Goal: Information Seeking & Learning: Find contact information

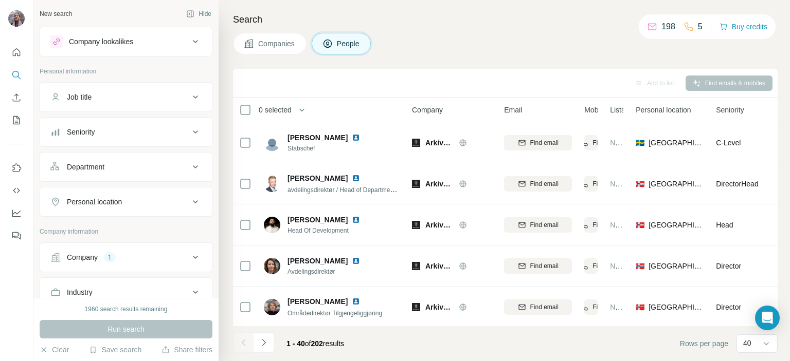
click at [85, 253] on div "Company" at bounding box center [82, 257] width 31 height 10
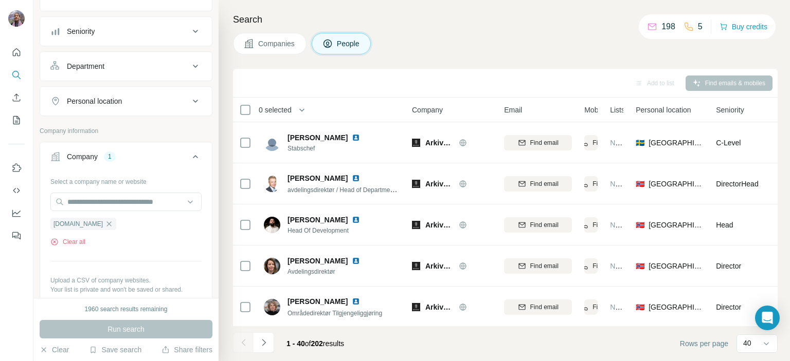
scroll to position [101, 0]
click at [105, 220] on icon "button" at bounding box center [109, 224] width 8 height 8
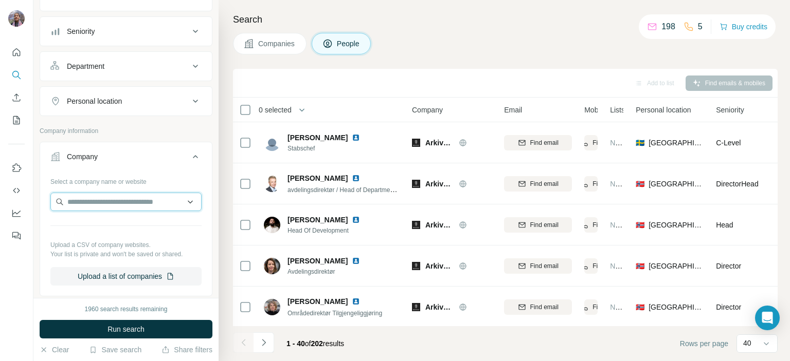
click at [124, 198] on input "text" at bounding box center [125, 202] width 151 height 19
paste input "******"
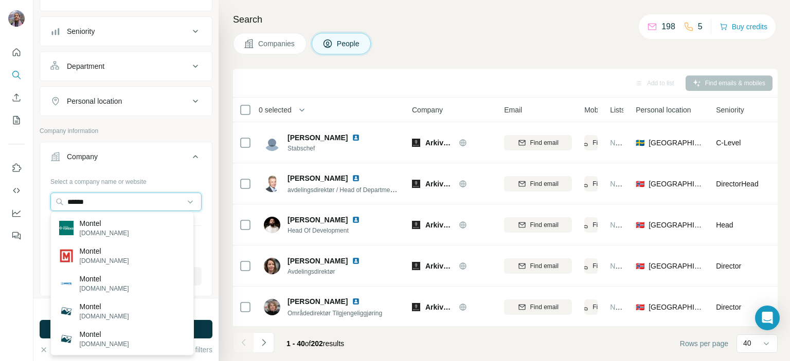
type input "******"
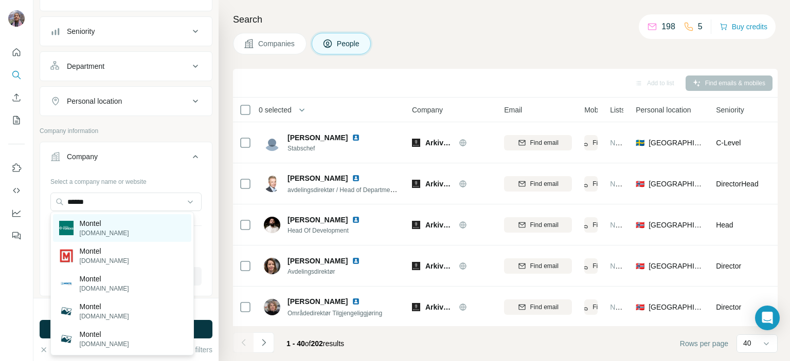
click at [122, 229] on p "[DOMAIN_NAME]" at bounding box center [104, 233] width 49 height 9
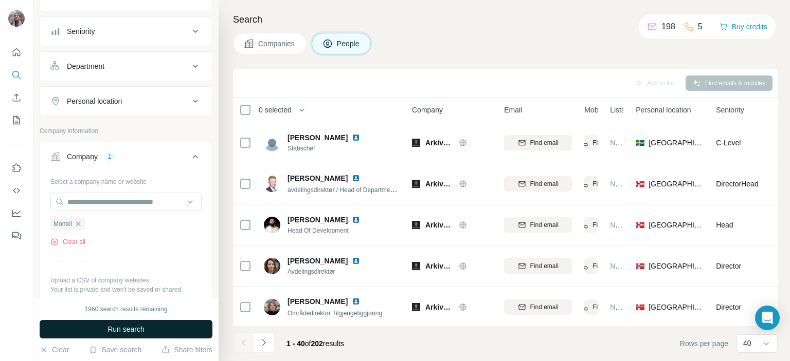
click at [136, 332] on span "Run search" at bounding box center [125, 329] width 37 height 10
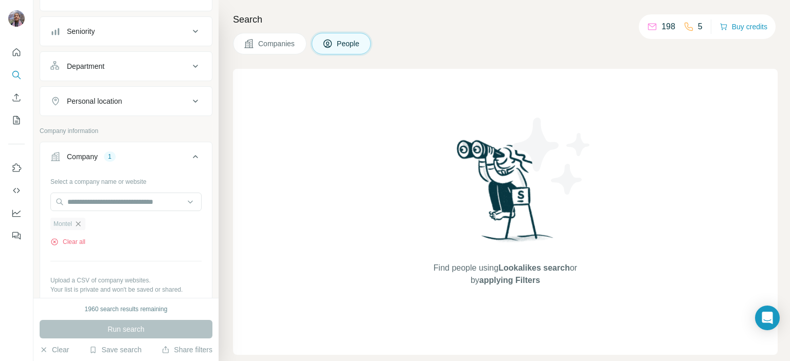
click at [80, 226] on icon "button" at bounding box center [78, 224] width 8 height 8
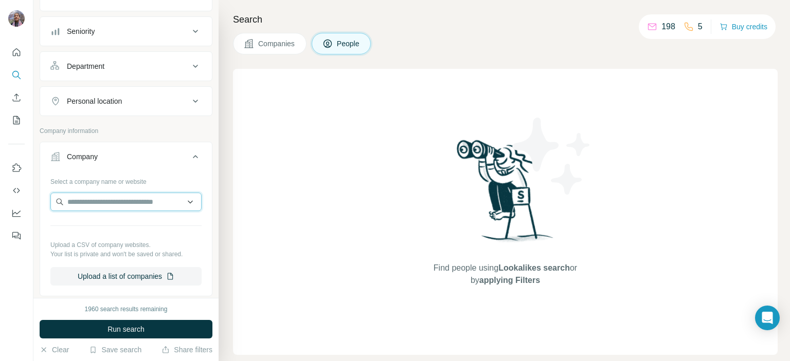
paste input "**********"
click at [96, 203] on input "**********" at bounding box center [125, 202] width 151 height 19
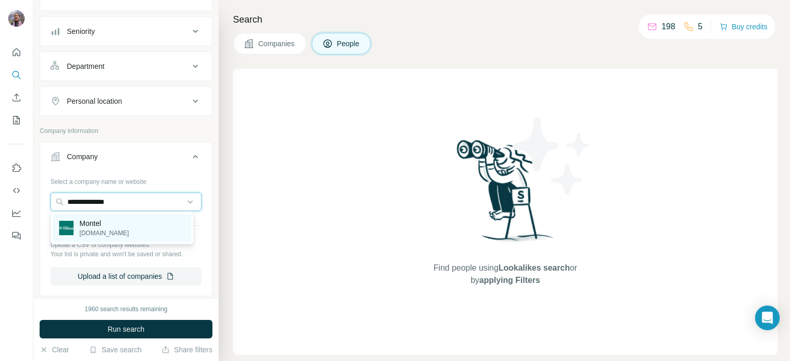
type input "**********"
click at [98, 223] on p "Montel" at bounding box center [104, 224] width 49 height 10
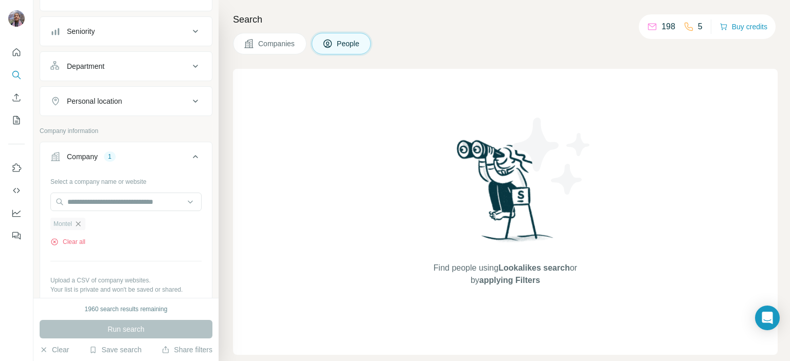
click at [82, 220] on icon "button" at bounding box center [78, 224] width 8 height 8
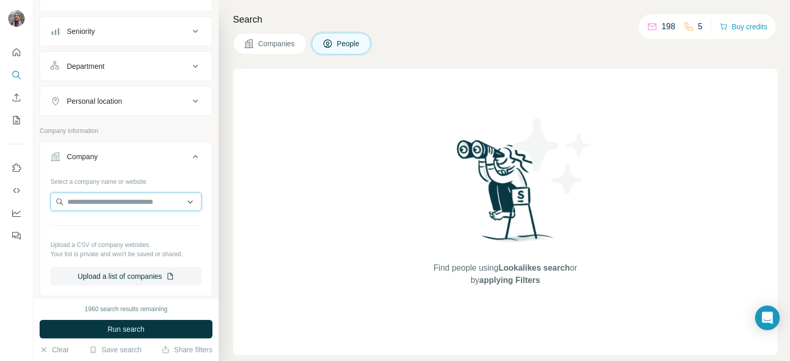
click at [101, 199] on input "text" at bounding box center [125, 202] width 151 height 19
paste input "*********"
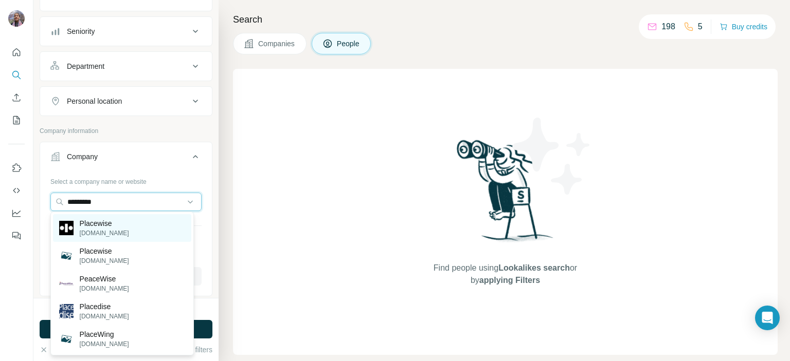
type input "*********"
click at [123, 222] on div "Placewise [DOMAIN_NAME]" at bounding box center [122, 228] width 138 height 28
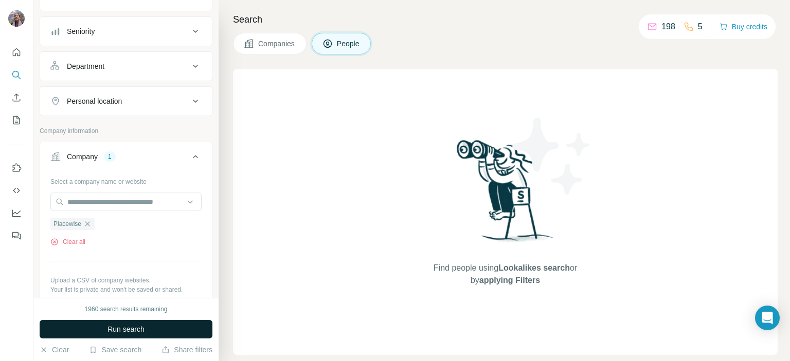
click at [151, 326] on button "Run search" at bounding box center [126, 329] width 173 height 19
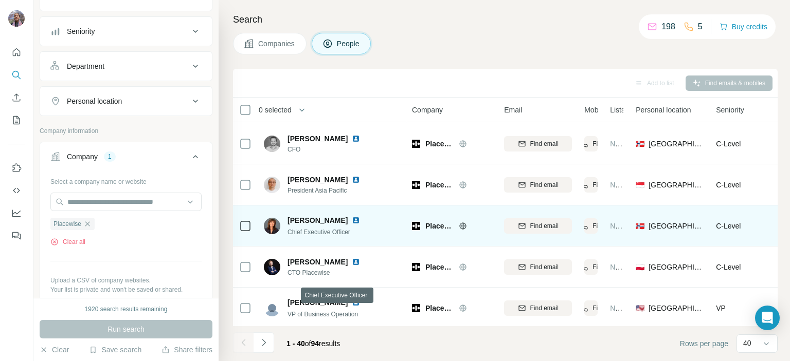
scroll to position [105, 0]
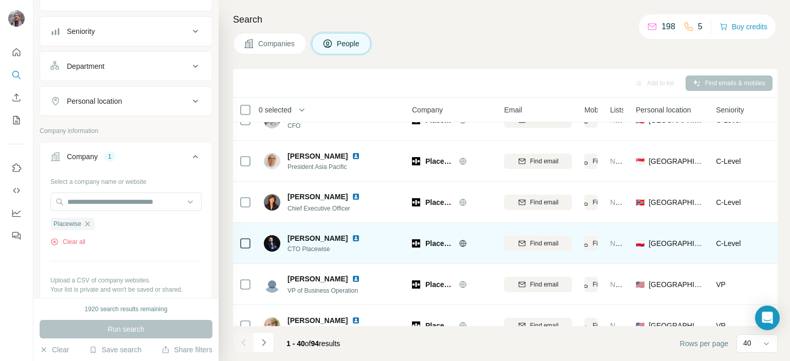
click at [300, 250] on span "CTO Placewise" at bounding box center [329, 249] width 85 height 9
copy span "CTO Placewise"
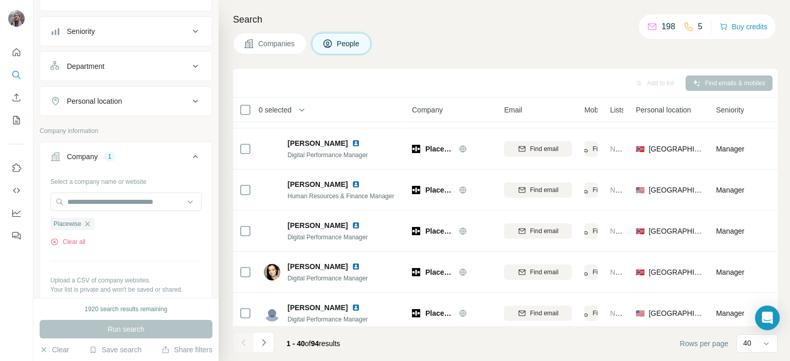
scroll to position [1446, 0]
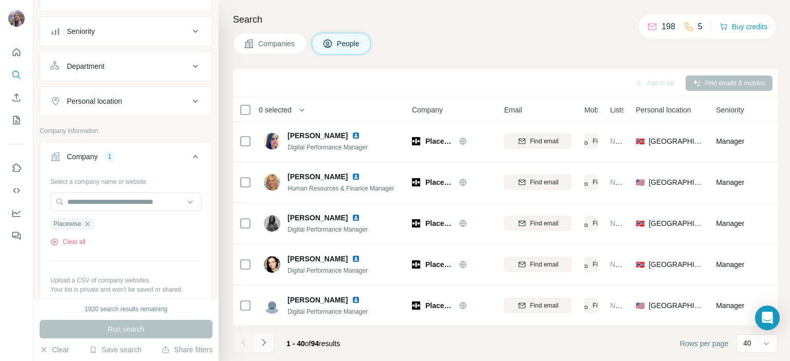
click at [267, 341] on icon "Navigate to next page" at bounding box center [264, 343] width 10 height 10
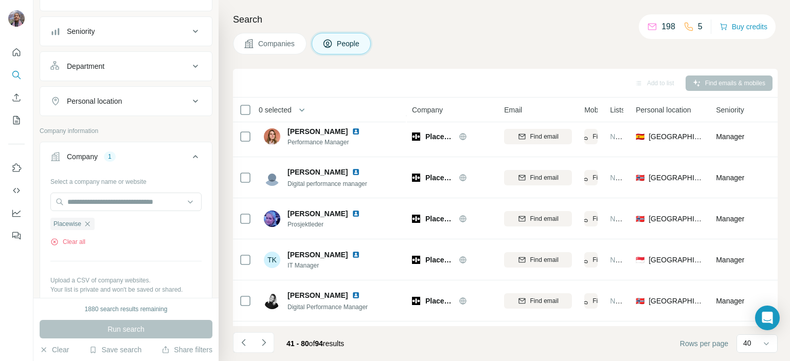
scroll to position [213, 0]
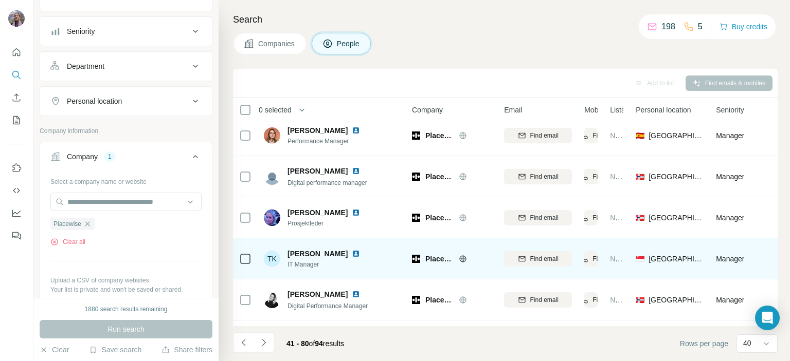
click at [297, 267] on span "IT Manager" at bounding box center [329, 264] width 85 height 9
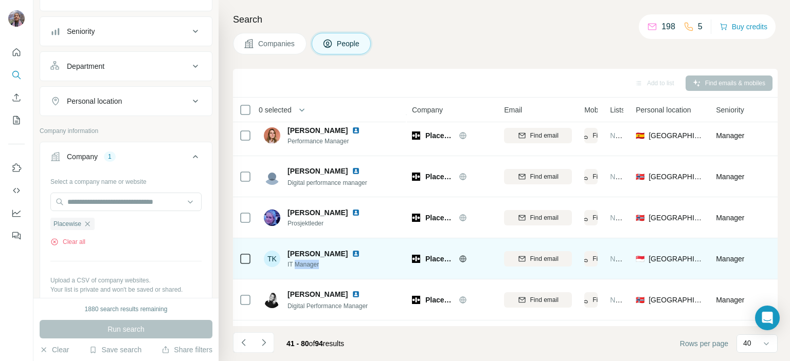
click at [297, 267] on span "IT Manager" at bounding box center [329, 264] width 85 height 9
click at [288, 265] on span "IT Manager" at bounding box center [329, 264] width 85 height 9
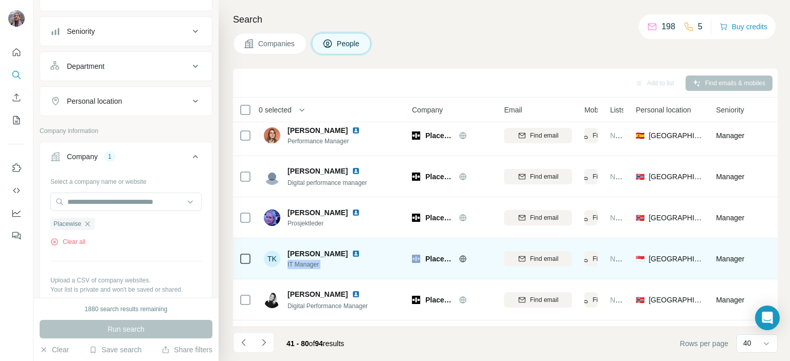
click at [288, 265] on span "IT Manager" at bounding box center [329, 264] width 85 height 9
copy span "IT Manager"
click at [536, 262] on span "Find email" at bounding box center [544, 259] width 28 height 9
copy span "IT Manager"
click at [292, 257] on span "[PERSON_NAME]" at bounding box center [317, 254] width 60 height 10
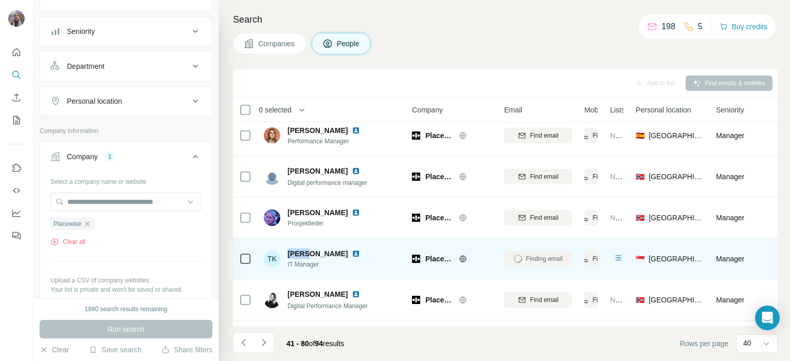
click at [292, 257] on span "[PERSON_NAME]" at bounding box center [317, 254] width 60 height 10
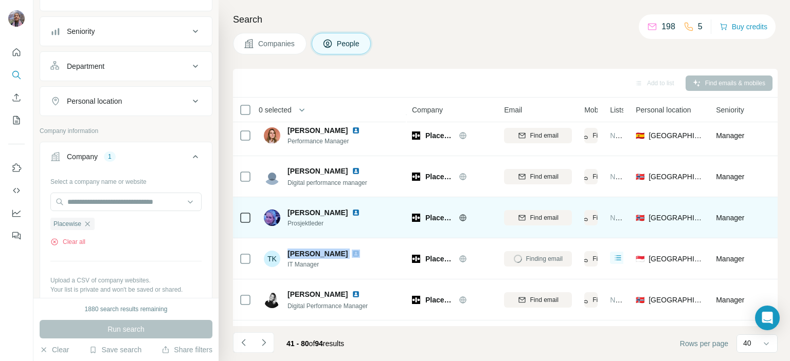
copy span "[PERSON_NAME]"
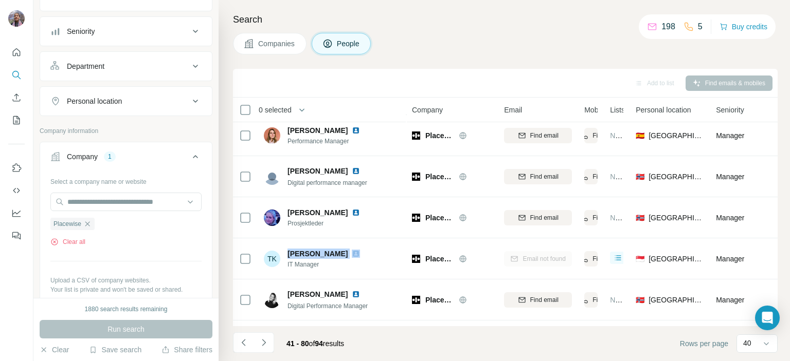
click at [397, 341] on footer "41 - 80 of 94 results Rows per page 40" at bounding box center [505, 343] width 544 height 35
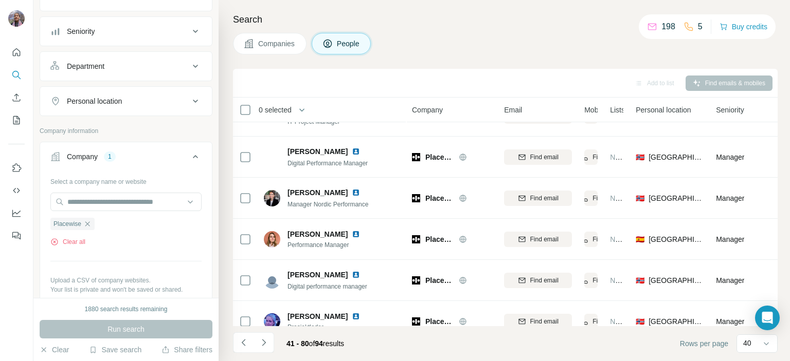
scroll to position [0, 0]
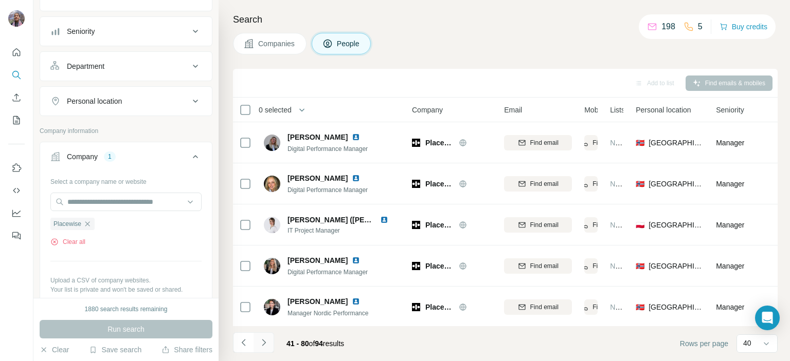
click at [239, 348] on button "Navigate to previous page" at bounding box center [243, 343] width 21 height 21
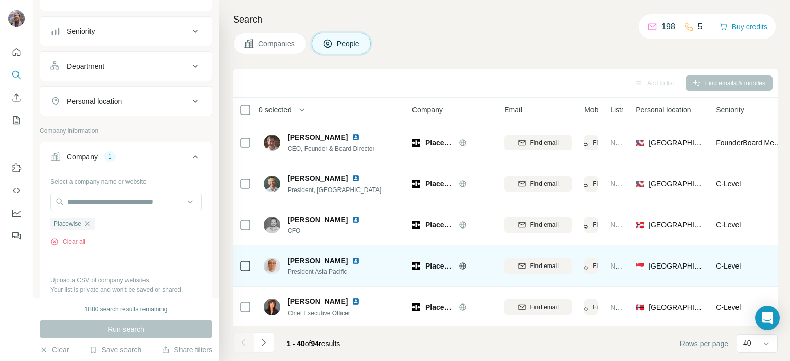
scroll to position [103, 0]
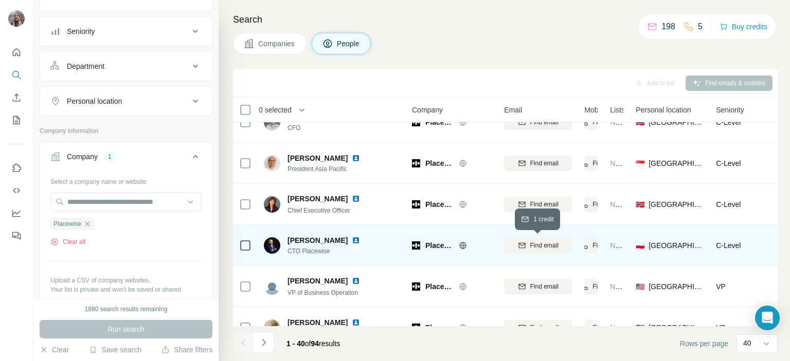
click at [530, 243] on span "Find email" at bounding box center [544, 245] width 28 height 9
click at [292, 252] on span "CTO Placewise" at bounding box center [329, 251] width 85 height 9
copy span "CTO Placewise"
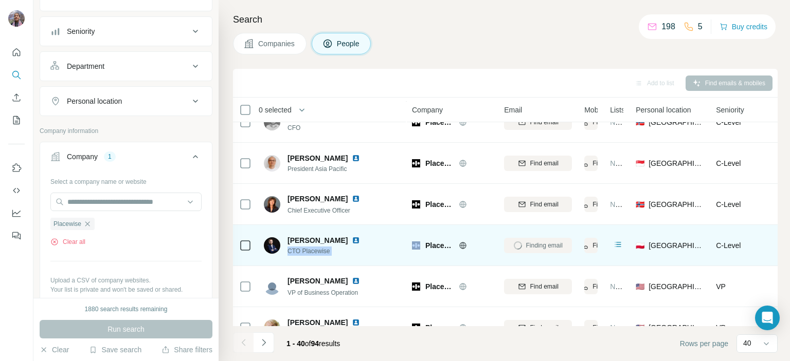
click at [296, 240] on span "[PERSON_NAME]" at bounding box center [317, 240] width 60 height 10
copy span "[PERSON_NAME]"
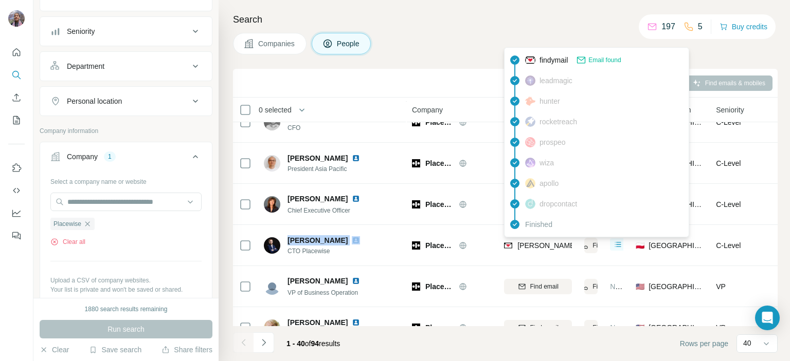
click at [528, 247] on span "[PERSON_NAME][EMAIL_ADDRESS][DOMAIN_NAME]" at bounding box center [607, 246] width 181 height 8
copy tr "[PERSON_NAME][EMAIL_ADDRESS][DOMAIN_NAME]"
click at [87, 224] on icon "button" at bounding box center [87, 224] width 8 height 8
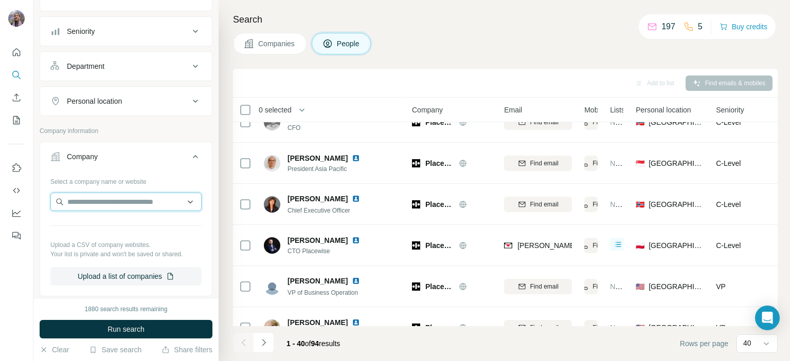
click at [94, 202] on input "text" at bounding box center [125, 202] width 151 height 19
paste input "**********"
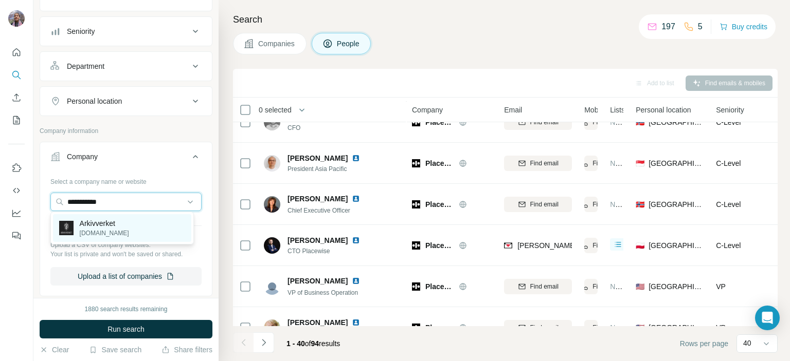
type input "**********"
click at [126, 230] on div "Arkivverket [DOMAIN_NAME]" at bounding box center [122, 228] width 138 height 28
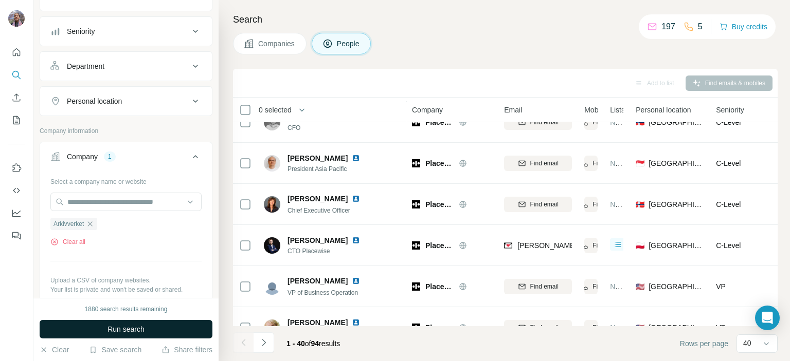
click at [141, 326] on span "Run search" at bounding box center [125, 329] width 37 height 10
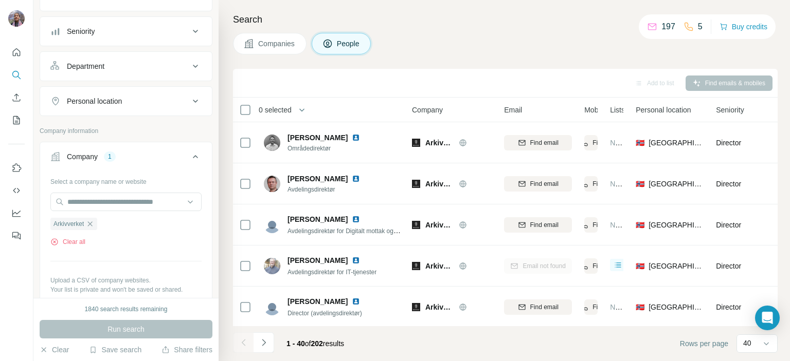
scroll to position [720, 0]
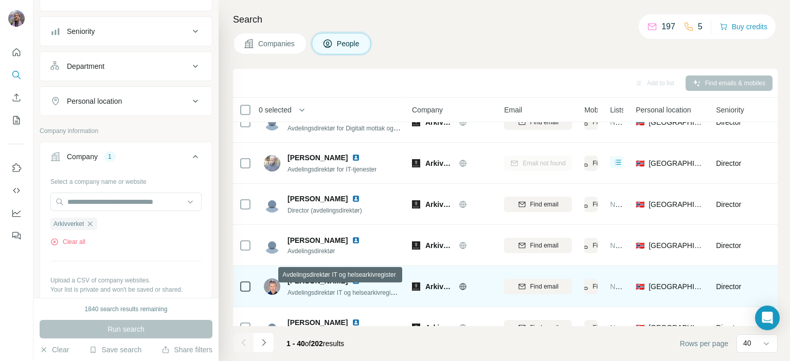
click at [311, 293] on span "Avdelingsdirektør IT og helsearkivregister" at bounding box center [343, 292] width 113 height 8
copy span "Avdelingsdirektør IT og helsearkivregister"
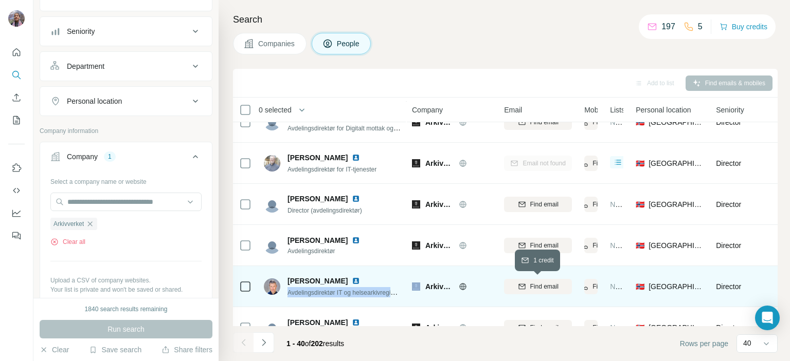
click at [557, 289] on span "Find email" at bounding box center [544, 286] width 28 height 9
click at [296, 281] on span "[PERSON_NAME]" at bounding box center [317, 281] width 60 height 10
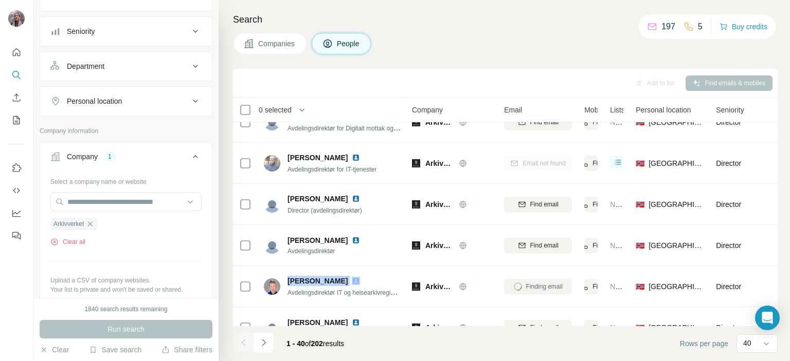
copy span "[PERSON_NAME]"
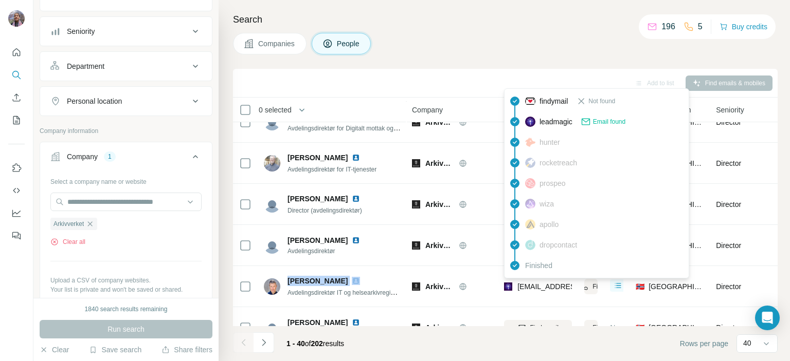
click at [520, 287] on span "[EMAIL_ADDRESS][DOMAIN_NAME]" at bounding box center [578, 287] width 122 height 8
click at [520, 286] on span "[EMAIL_ADDRESS][DOMAIN_NAME]" at bounding box center [578, 287] width 122 height 8
copy tr "[EMAIL_ADDRESS][DOMAIN_NAME]"
drag, startPoint x: 94, startPoint y: 219, endPoint x: 94, endPoint y: 201, distance: 18.5
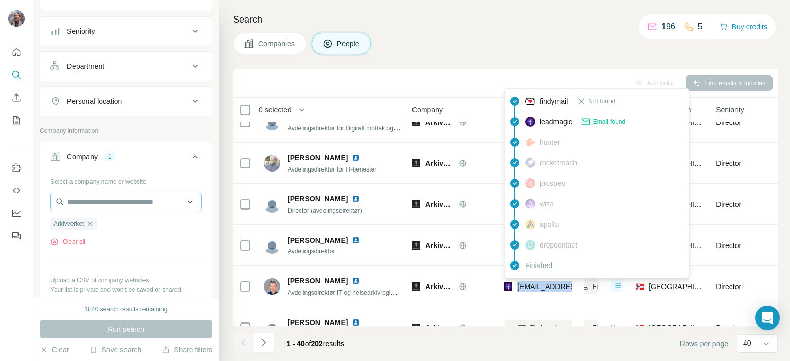
click at [94, 220] on icon "button" at bounding box center [90, 224] width 8 height 8
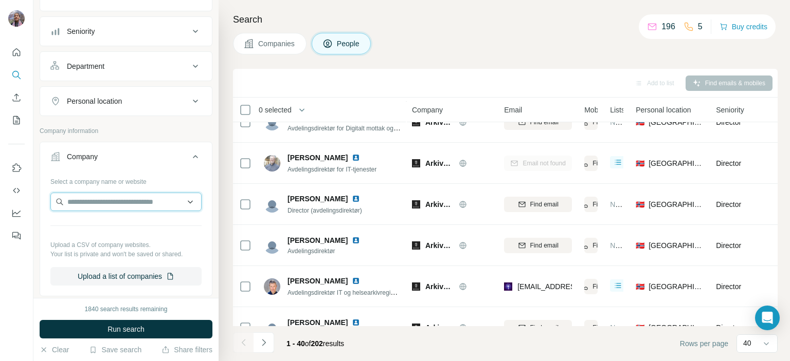
click at [94, 201] on input "text" at bounding box center [125, 202] width 151 height 19
paste input "**********"
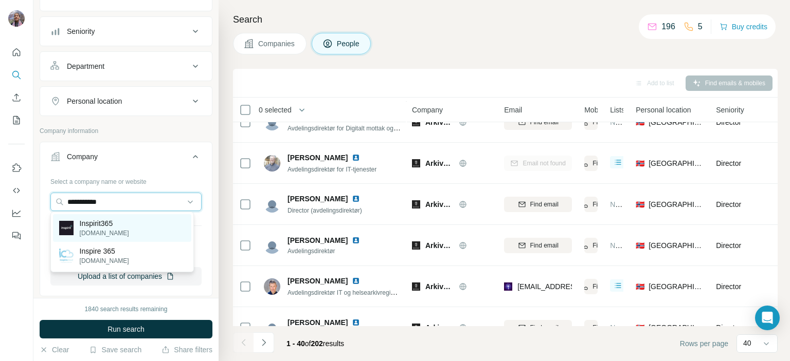
type input "**********"
click at [153, 226] on div "Inspirit365 [DOMAIN_NAME]" at bounding box center [122, 228] width 138 height 28
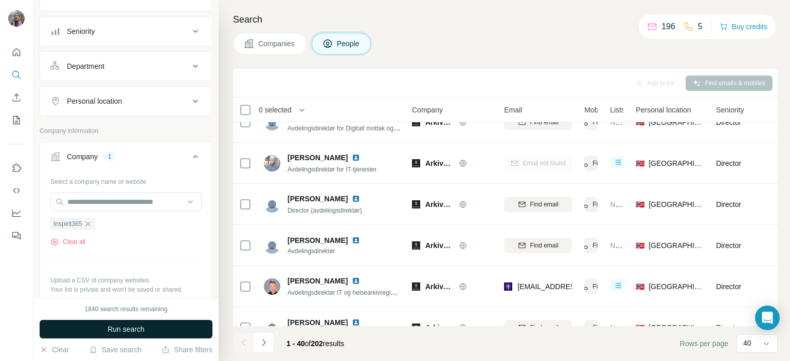
click at [136, 331] on span "Run search" at bounding box center [125, 329] width 37 height 10
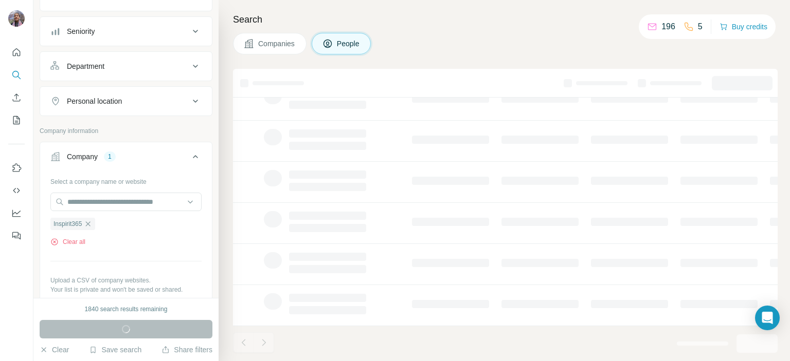
scroll to position [212, 0]
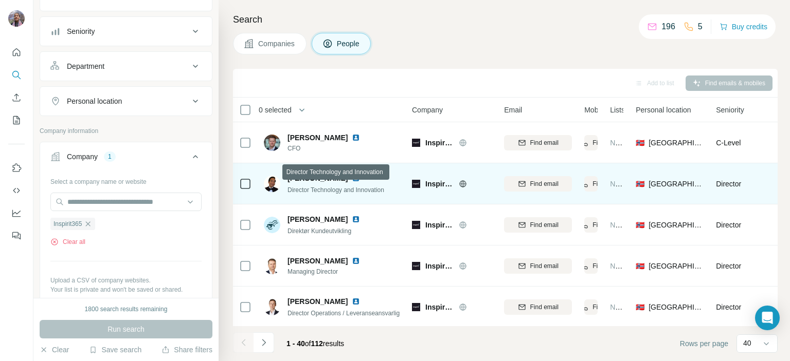
click at [297, 190] on span "Director Technology and Innovation" at bounding box center [335, 190] width 97 height 7
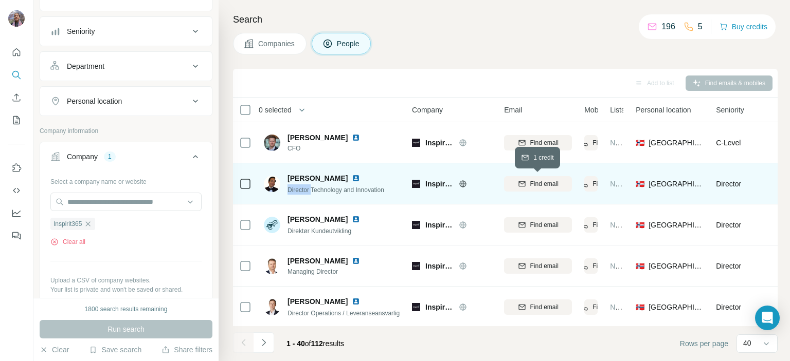
click at [556, 179] on span "Find email" at bounding box center [544, 183] width 28 height 9
click at [297, 188] on span "Director Technology and Innovation" at bounding box center [335, 190] width 97 height 7
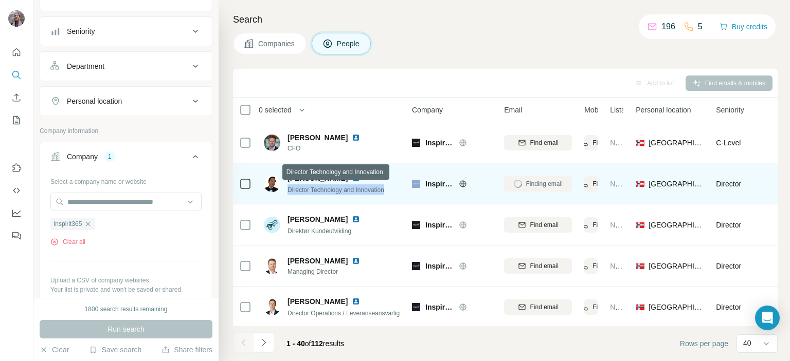
click at [297, 188] on span "Director Technology and Innovation" at bounding box center [335, 190] width 97 height 7
click at [296, 179] on span "[PERSON_NAME]" at bounding box center [317, 178] width 60 height 10
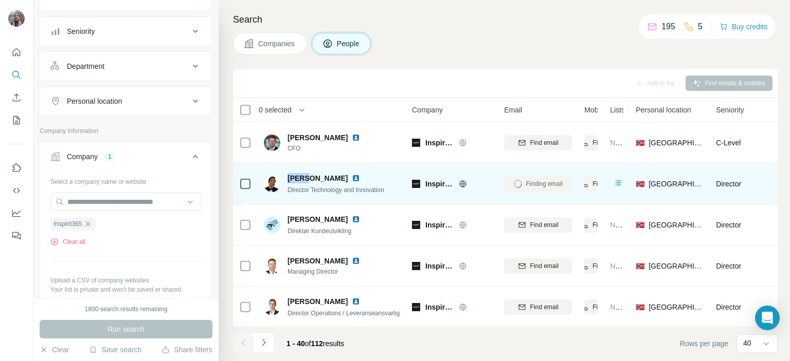
click at [296, 179] on span "[PERSON_NAME]" at bounding box center [317, 178] width 60 height 10
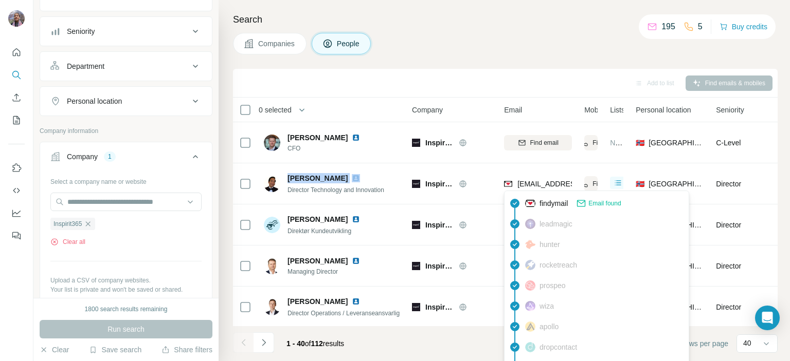
click at [523, 184] on span "[EMAIL_ADDRESS][DOMAIN_NAME]" at bounding box center [578, 184] width 122 height 8
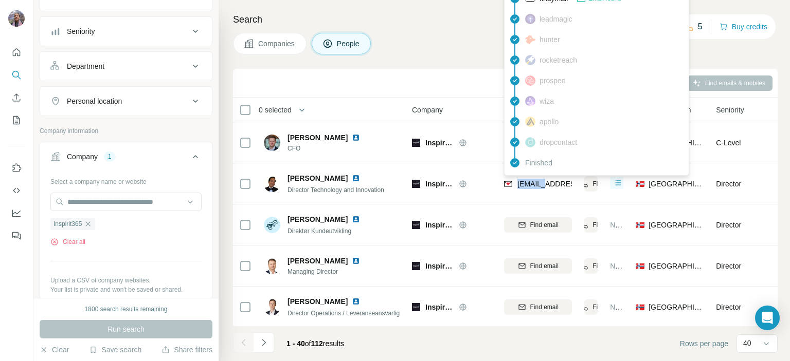
click at [523, 184] on span "[EMAIL_ADDRESS][DOMAIN_NAME]" at bounding box center [578, 184] width 122 height 8
click at [90, 222] on icon "button" at bounding box center [88, 224] width 8 height 8
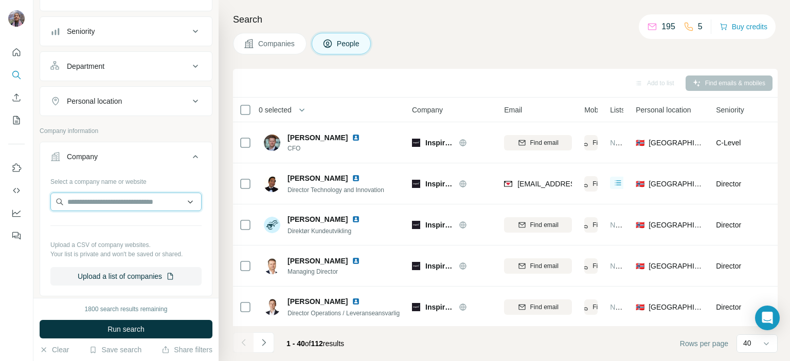
click at [95, 203] on input "text" at bounding box center [125, 202] width 151 height 19
paste input "****"
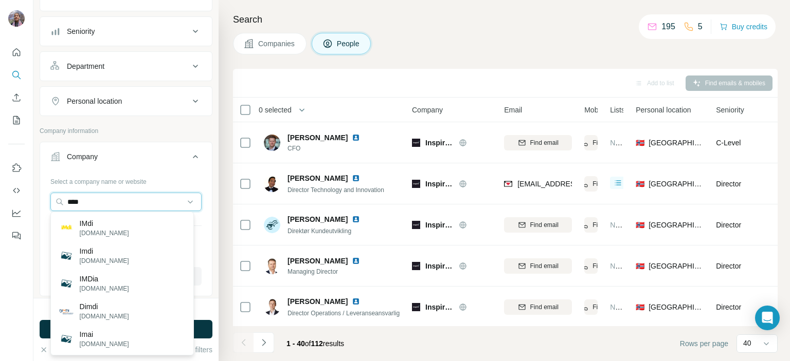
drag, startPoint x: 95, startPoint y: 201, endPoint x: 29, endPoint y: 204, distance: 66.4
click at [29, 204] on div "New search Hide Company lookalikes Personal information Job title Seniority Dep…" at bounding box center [395, 180] width 790 height 361
paste input "***"
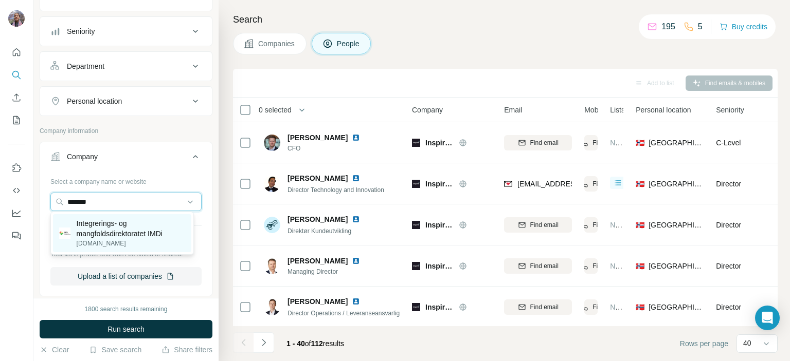
type input "*******"
click at [136, 230] on p "Integrerings- og mangfoldsdirektoratet IMDi" at bounding box center [131, 229] width 108 height 21
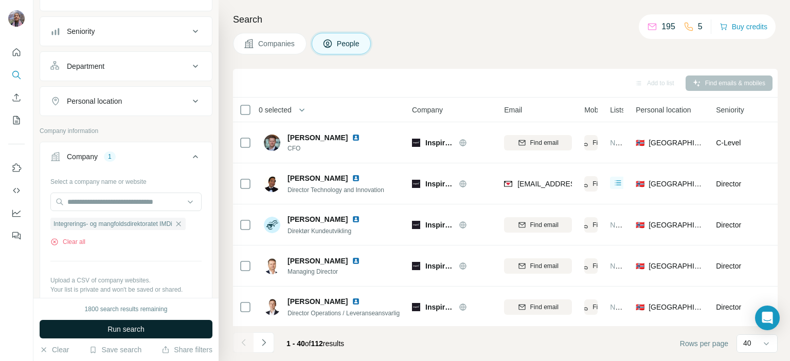
click at [147, 329] on button "Run search" at bounding box center [126, 329] width 173 height 19
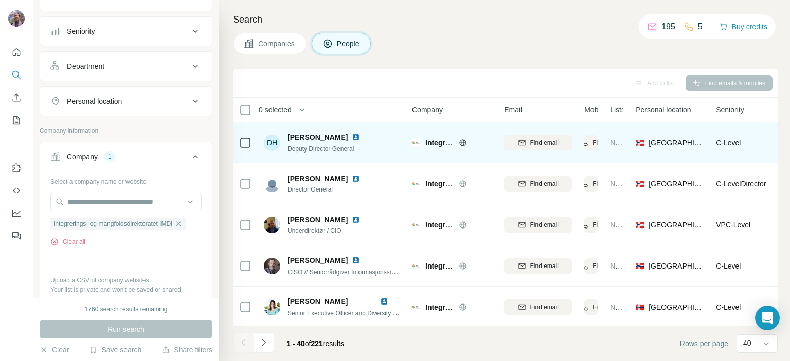
click at [463, 141] on icon at bounding box center [463, 142] width 3 height 7
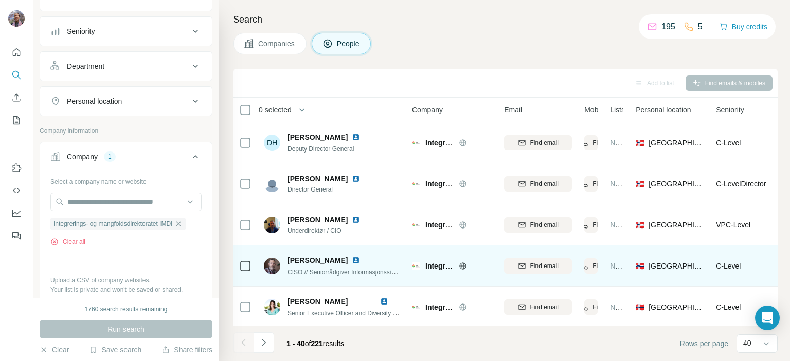
click at [296, 271] on span "CISO // Seniorrådgiver Informasjonssikkerhet" at bounding box center [349, 272] width 124 height 8
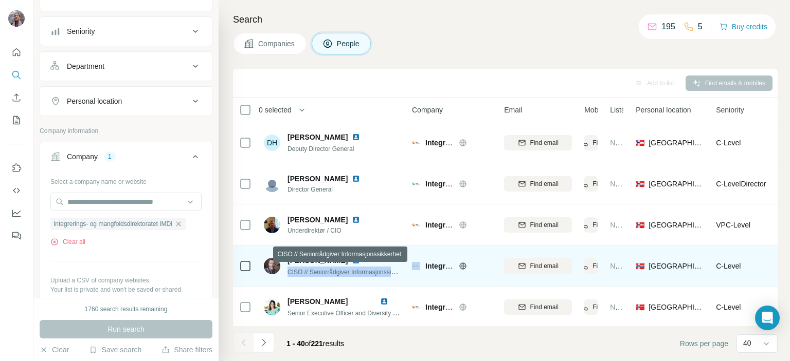
click at [296, 271] on span "CISO // Seniorrådgiver Informasjonssikkerhet" at bounding box center [349, 272] width 124 height 8
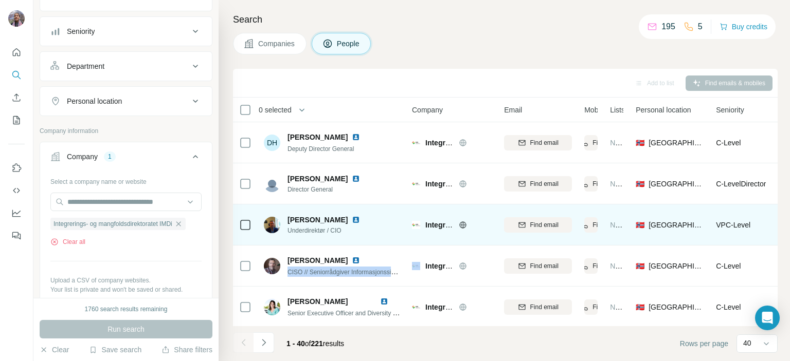
click at [301, 232] on span "Underdirektør / CIO" at bounding box center [329, 230] width 85 height 9
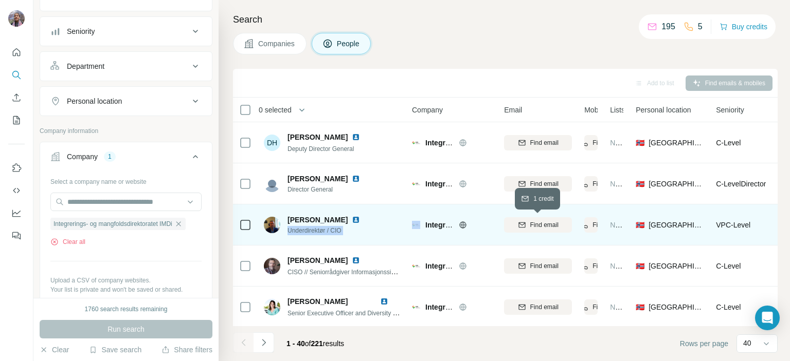
click at [550, 224] on span "Find email" at bounding box center [544, 225] width 28 height 9
click at [293, 215] on span "[PERSON_NAME]" at bounding box center [317, 220] width 60 height 10
click at [294, 216] on span "[PERSON_NAME]" at bounding box center [317, 220] width 60 height 10
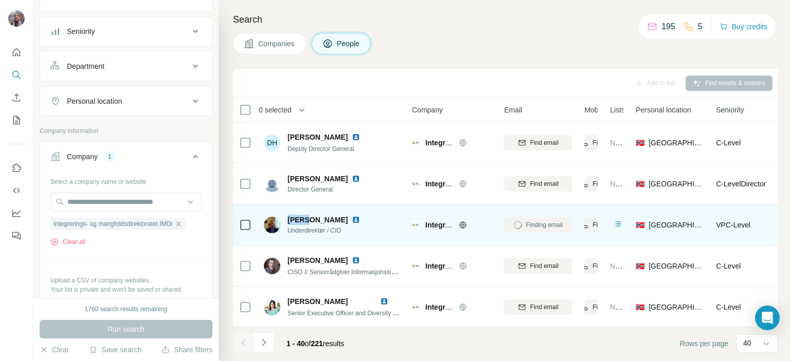
click at [295, 215] on span "[PERSON_NAME]" at bounding box center [317, 220] width 60 height 10
click at [317, 219] on span "[PERSON_NAME]" at bounding box center [317, 220] width 60 height 10
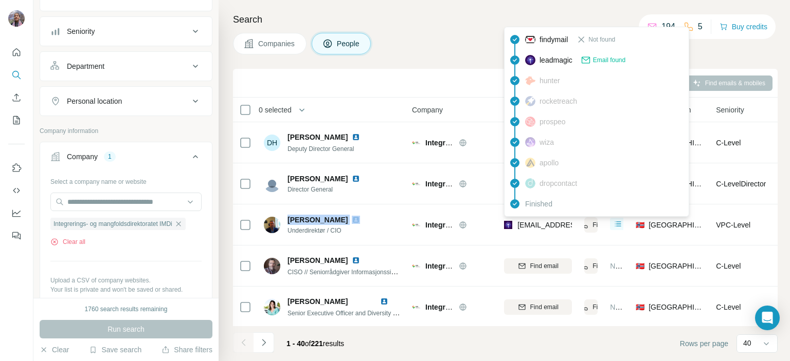
click at [529, 224] on span "[EMAIL_ADDRESS][DOMAIN_NAME]" at bounding box center [578, 225] width 122 height 8
click at [180, 223] on icon "button" at bounding box center [178, 224] width 5 height 5
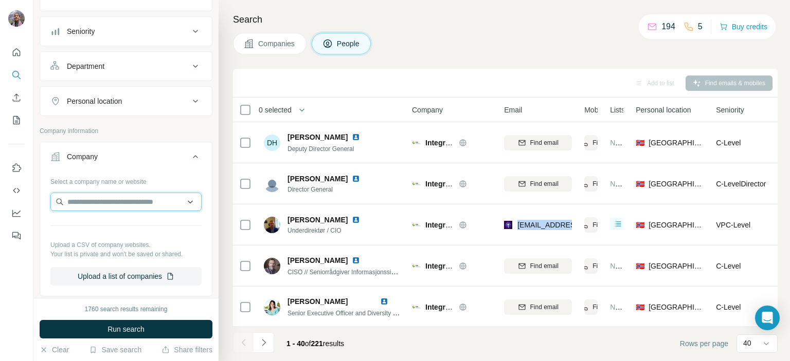
click at [171, 198] on input "text" at bounding box center [125, 202] width 151 height 19
paste input "*****"
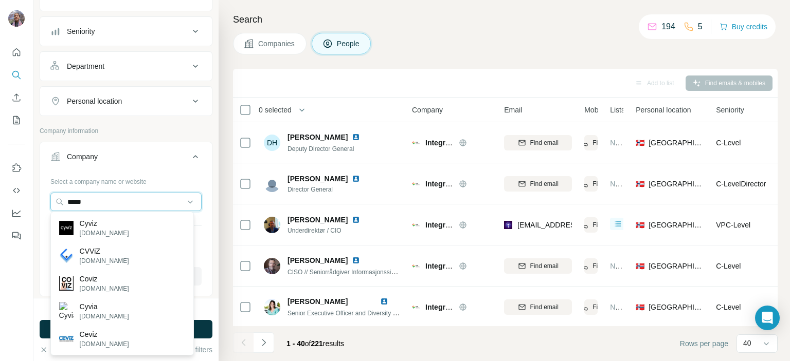
type input "*****"
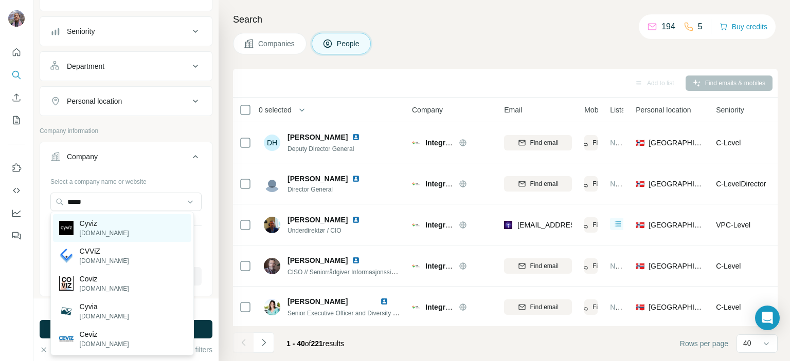
click at [132, 226] on div "Cyviz [DOMAIN_NAME]" at bounding box center [122, 228] width 138 height 28
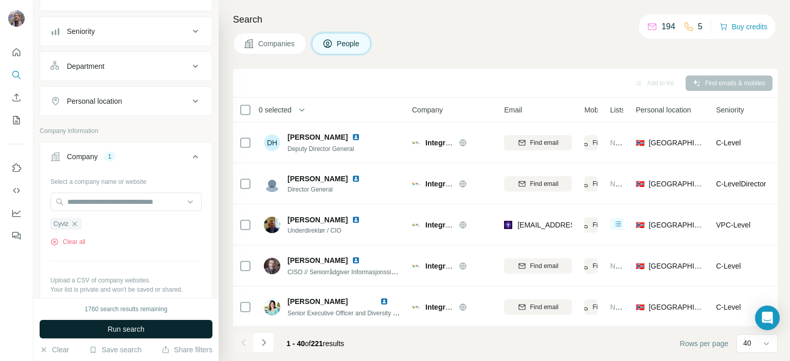
click at [138, 329] on span "Run search" at bounding box center [125, 329] width 37 height 10
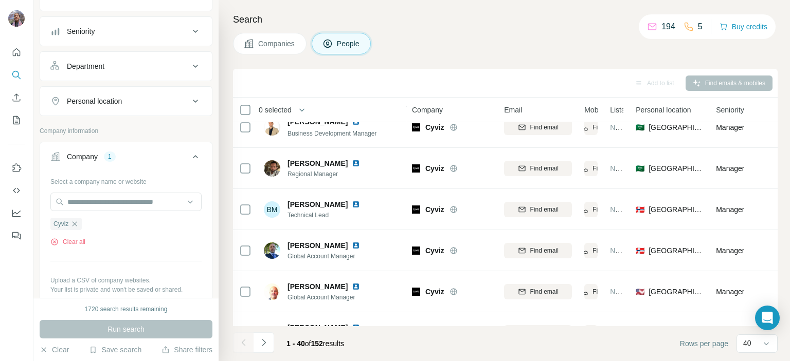
scroll to position [1388, 0]
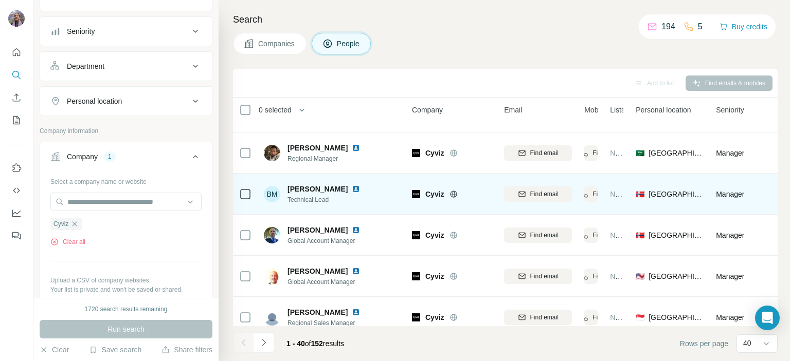
click at [298, 201] on span "Technical Lead" at bounding box center [329, 199] width 85 height 9
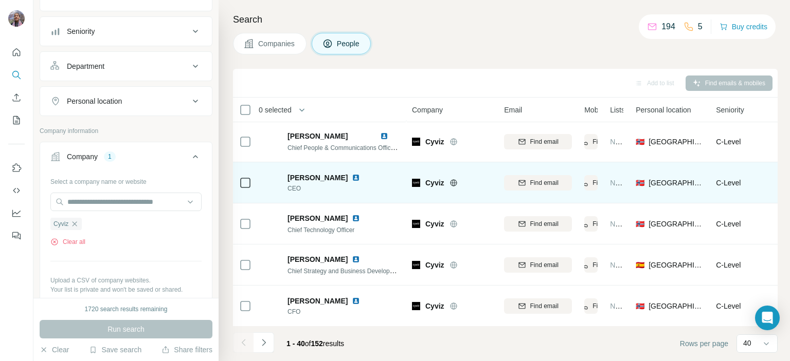
scroll to position [51, 0]
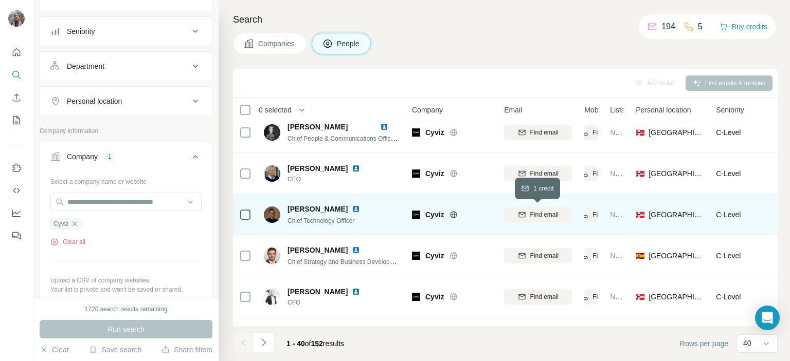
click at [530, 214] on span "Find email" at bounding box center [544, 214] width 28 height 9
click at [294, 220] on span "Chief Technology Officer" at bounding box center [320, 220] width 67 height 7
click at [325, 207] on span "[PERSON_NAME]" at bounding box center [317, 209] width 60 height 10
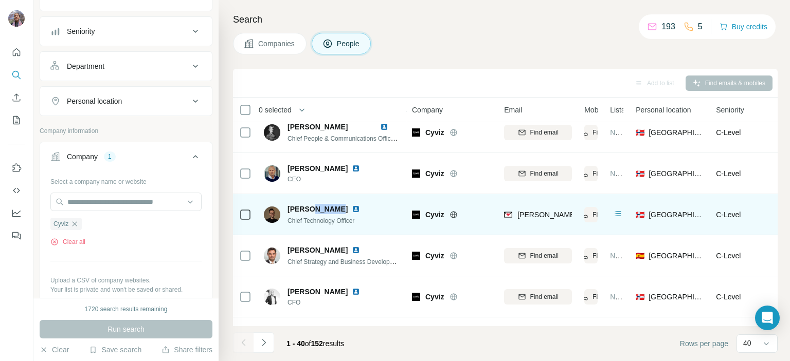
click at [325, 207] on span "[PERSON_NAME]" at bounding box center [317, 209] width 60 height 10
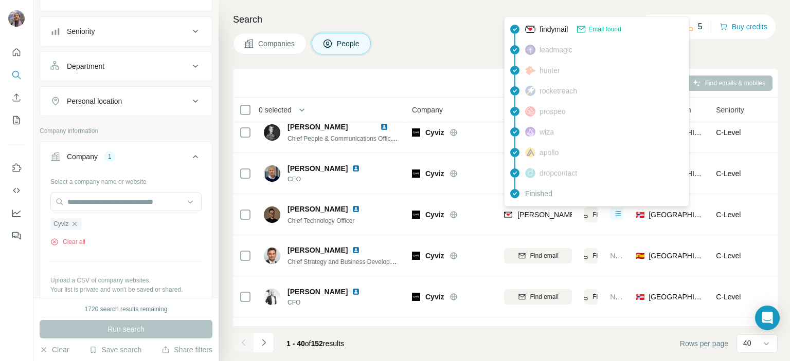
click at [522, 214] on span "[PERSON_NAME][EMAIL_ADDRESS][DOMAIN_NAME]" at bounding box center [607, 215] width 181 height 8
click at [522, 213] on span "[PERSON_NAME][EMAIL_ADDRESS][DOMAIN_NAME]" at bounding box center [607, 215] width 181 height 8
click at [444, 340] on footer "1 - 40 of 152 results Rows per page 40" at bounding box center [505, 343] width 544 height 35
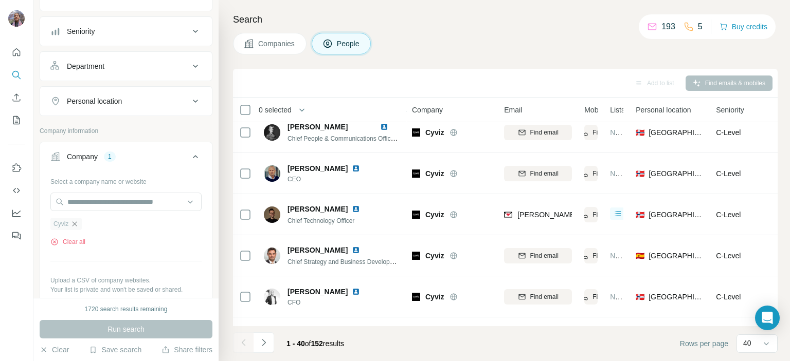
click at [77, 223] on icon "button" at bounding box center [74, 224] width 8 height 8
click at [84, 205] on input "text" at bounding box center [125, 202] width 151 height 19
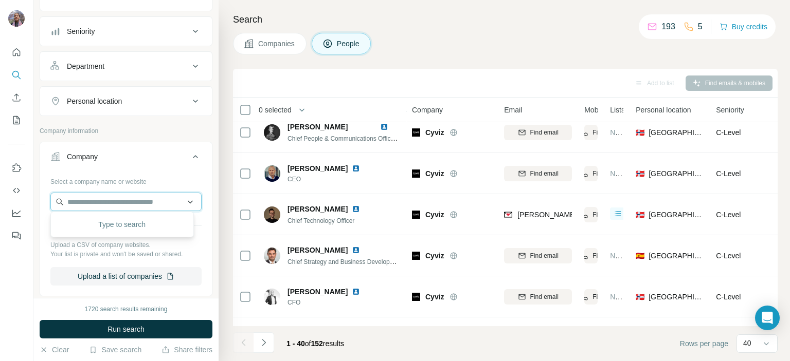
paste input "********"
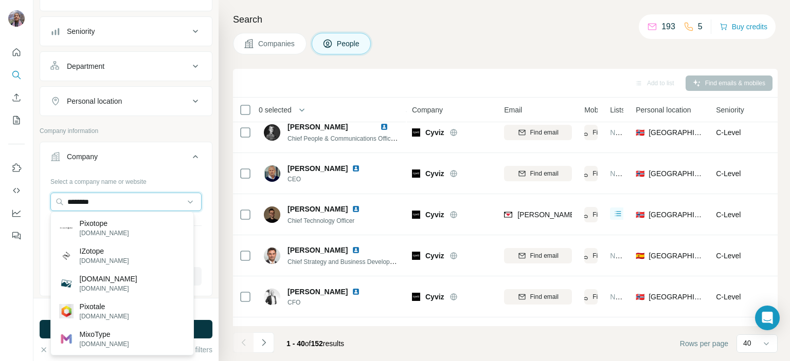
type input "********"
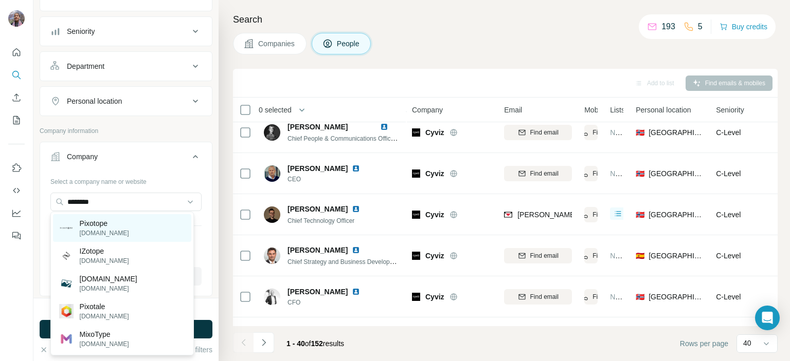
click at [146, 232] on div "Pixotope [DOMAIN_NAME]" at bounding box center [122, 228] width 138 height 28
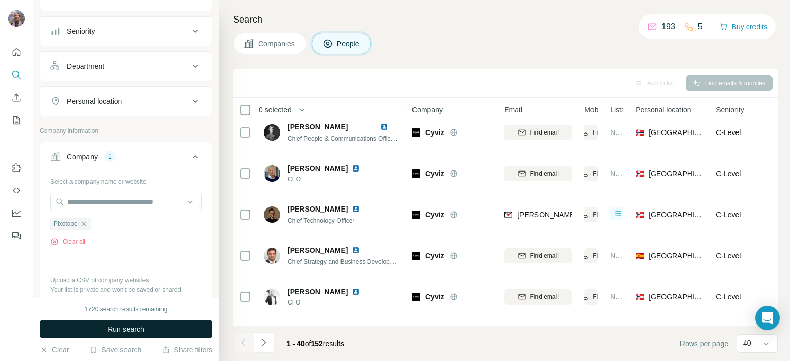
click at [112, 332] on span "Run search" at bounding box center [125, 329] width 37 height 10
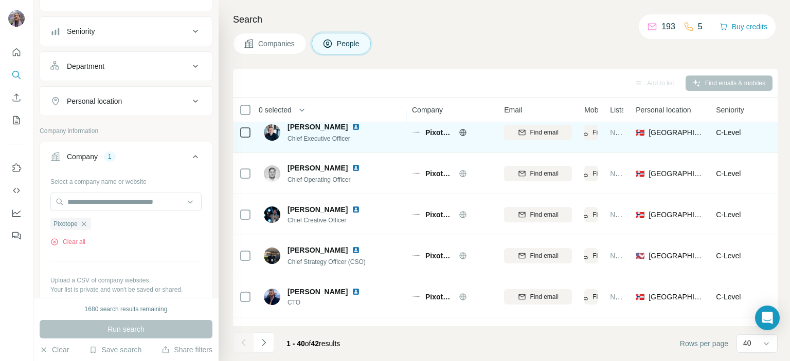
click at [462, 134] on icon at bounding box center [463, 133] width 8 height 8
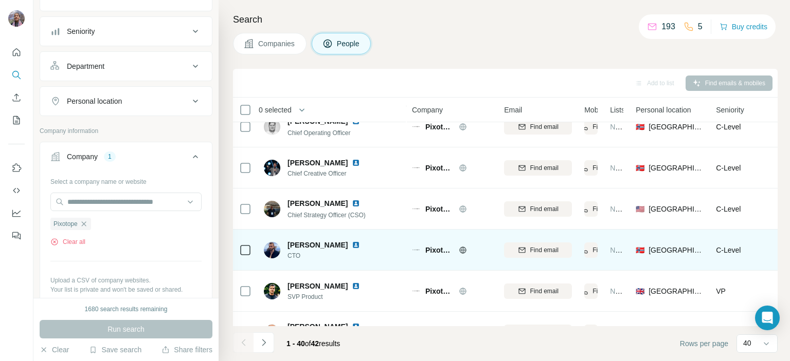
scroll to position [103, 0]
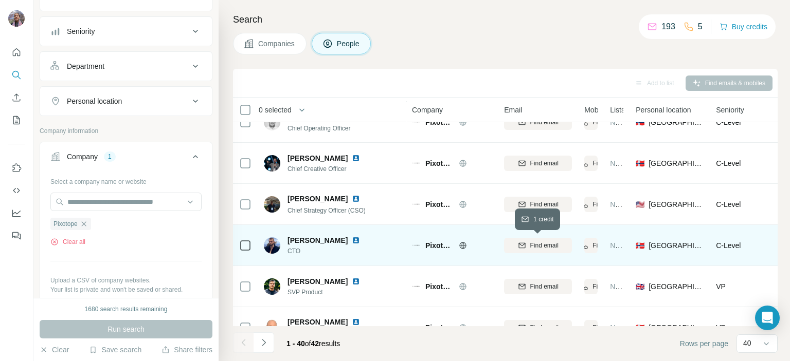
click at [538, 248] on span "Find email" at bounding box center [544, 245] width 28 height 9
click at [292, 251] on span "CTO" at bounding box center [329, 251] width 85 height 9
click at [295, 242] on span "[PERSON_NAME]" at bounding box center [317, 240] width 60 height 10
click at [298, 238] on span "[PERSON_NAME]" at bounding box center [317, 240] width 60 height 10
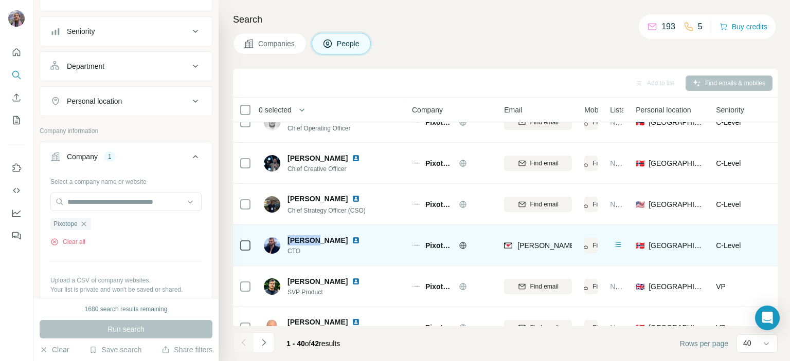
click at [298, 238] on span "[PERSON_NAME]" at bounding box center [317, 240] width 60 height 10
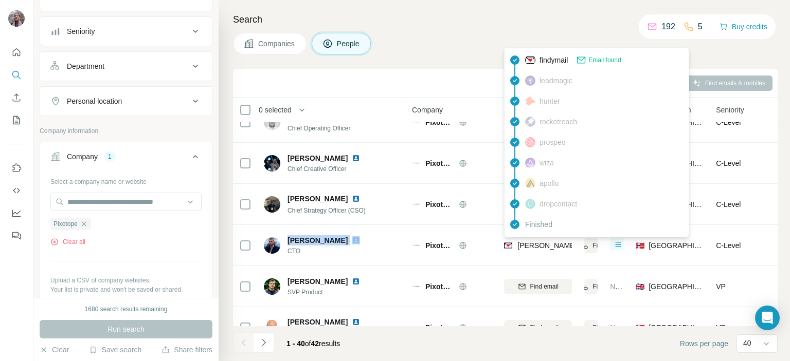
click at [528, 246] on span "[PERSON_NAME][EMAIL_ADDRESS][DOMAIN_NAME]" at bounding box center [607, 246] width 181 height 8
click at [85, 224] on icon "button" at bounding box center [84, 224] width 8 height 8
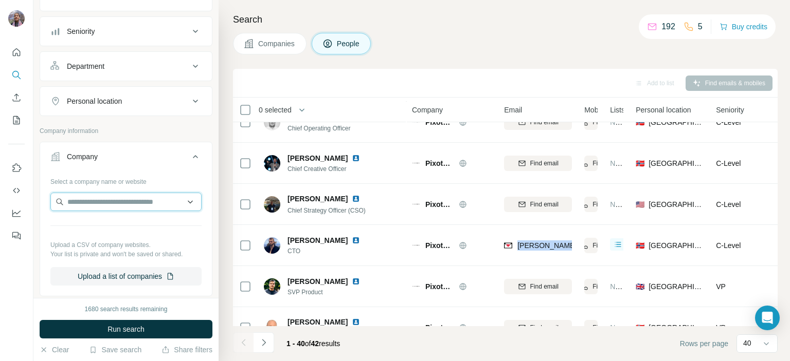
click at [86, 201] on input "text" at bounding box center [125, 202] width 151 height 19
paste input "**********"
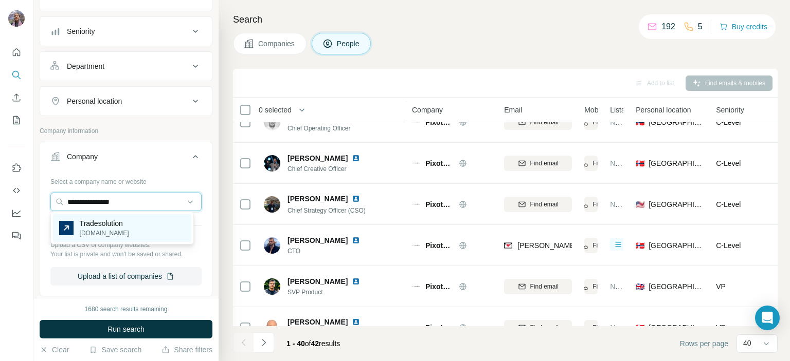
type input "**********"
click at [140, 232] on div "Tradesolution [DOMAIN_NAME]" at bounding box center [122, 228] width 138 height 28
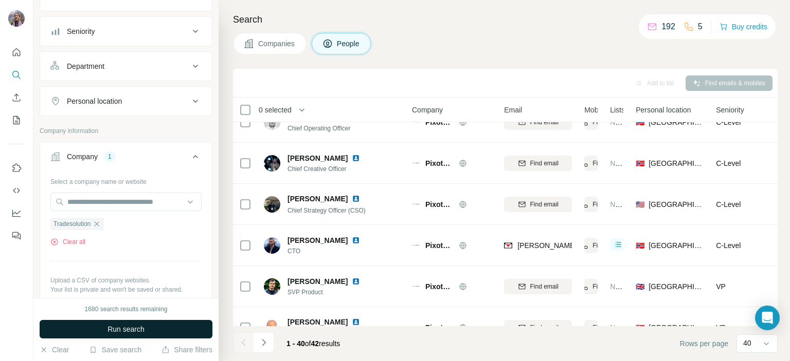
click at [148, 330] on button "Run search" at bounding box center [126, 329] width 173 height 19
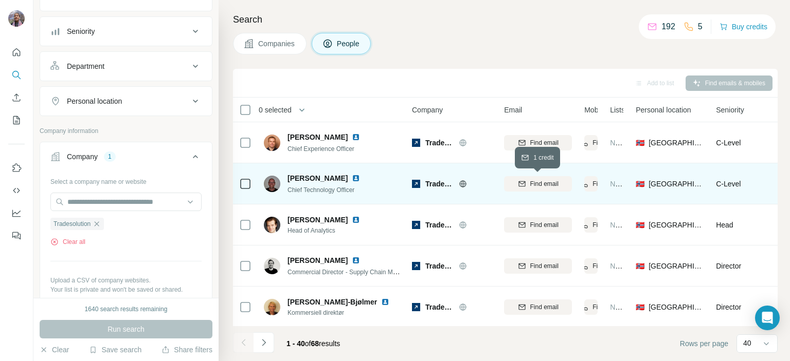
click at [533, 183] on span "Find email" at bounding box center [544, 183] width 28 height 9
click at [293, 189] on span "Chief Technology Officer" at bounding box center [320, 190] width 67 height 7
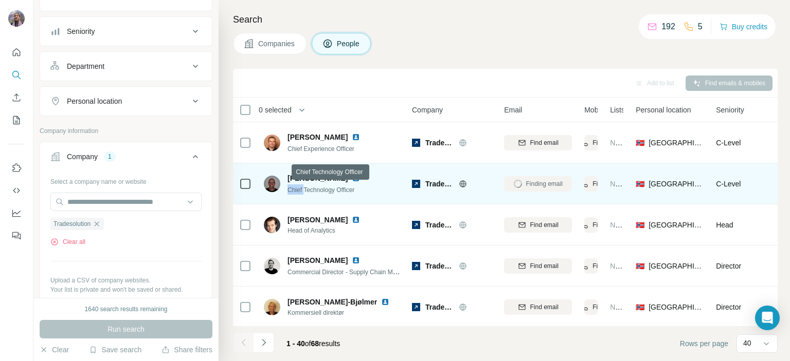
click at [293, 189] on span "Chief Technology Officer" at bounding box center [320, 190] width 67 height 7
click at [300, 178] on span "[PERSON_NAME]" at bounding box center [317, 178] width 60 height 10
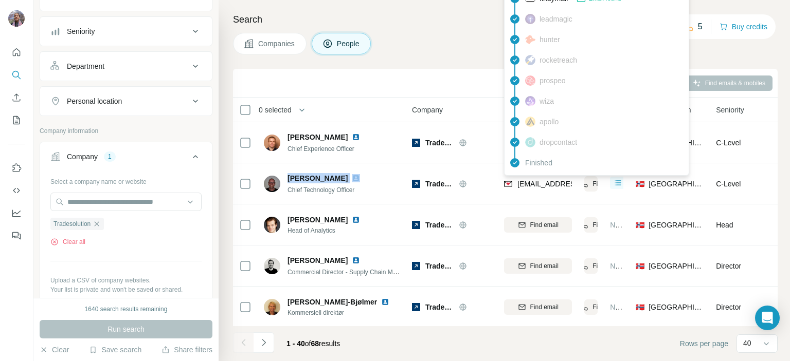
click at [524, 181] on span "[EMAIL_ADDRESS][DOMAIN_NAME]" at bounding box center [578, 184] width 122 height 8
drag, startPoint x: 101, startPoint y: 222, endPoint x: 107, endPoint y: 193, distance: 29.3
click at [101, 221] on icon "button" at bounding box center [97, 224] width 8 height 8
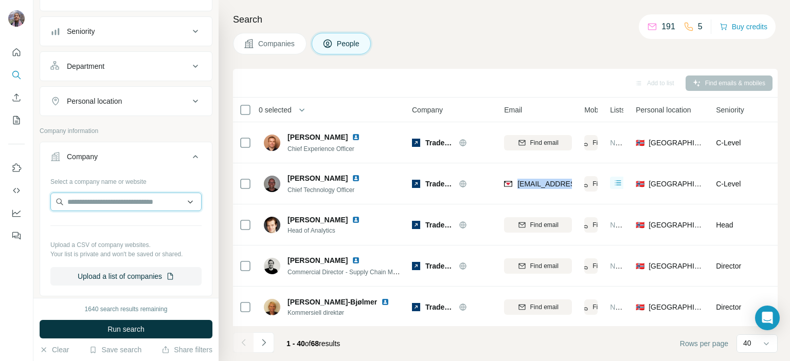
click at [107, 199] on input "text" at bounding box center [125, 202] width 151 height 19
paste input "******"
click at [68, 200] on input "*********" at bounding box center [125, 202] width 151 height 19
type input "*********"
drag, startPoint x: 72, startPoint y: 199, endPoint x: 36, endPoint y: 198, distance: 36.5
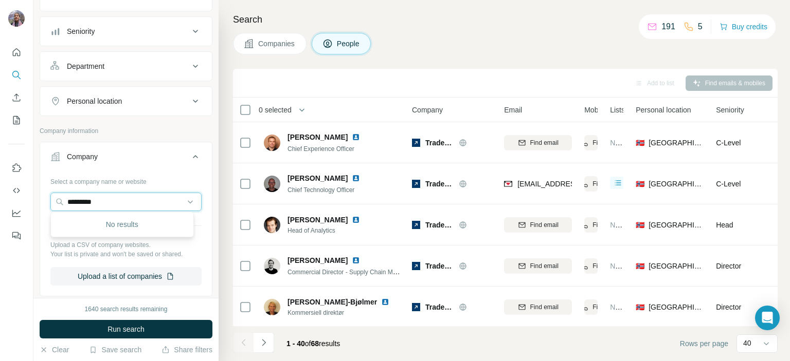
click at [36, 198] on div "New search Hide Company lookalikes Personal information Job title Seniority Dep…" at bounding box center [125, 149] width 185 height 298
click at [150, 194] on input "*********" at bounding box center [125, 202] width 151 height 19
click at [153, 177] on div "Select a company name or website" at bounding box center [125, 179] width 151 height 13
click at [105, 201] on input "text" at bounding box center [125, 202] width 151 height 19
paste input "*********"
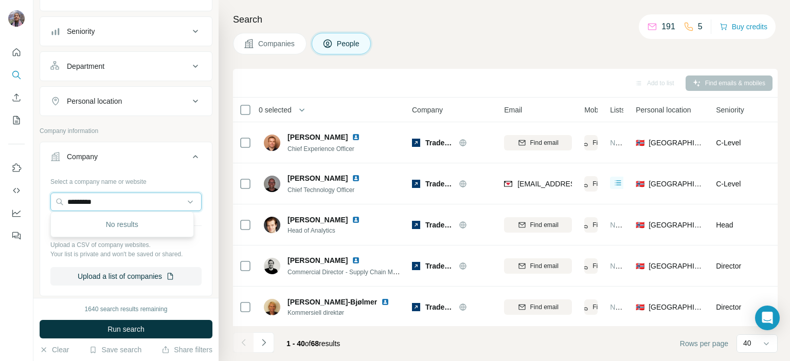
drag, startPoint x: 34, startPoint y: 203, endPoint x: 22, endPoint y: 204, distance: 12.9
click at [25, 203] on div "New search Hide Company lookalikes Personal information Job title Seniority Dep…" at bounding box center [395, 180] width 790 height 361
paste input "text"
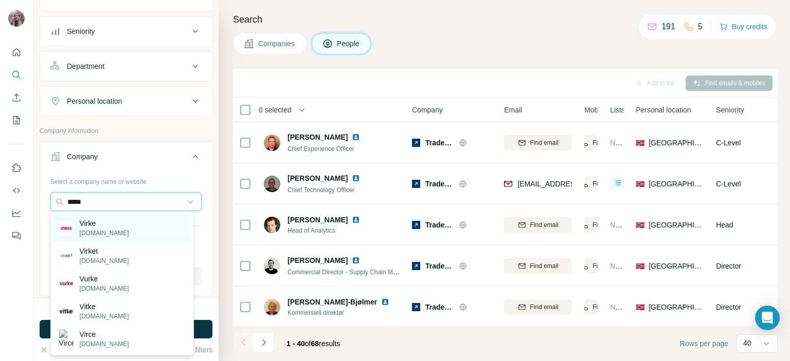
type input "*****"
click at [155, 226] on div "Virke [DOMAIN_NAME]" at bounding box center [122, 228] width 138 height 28
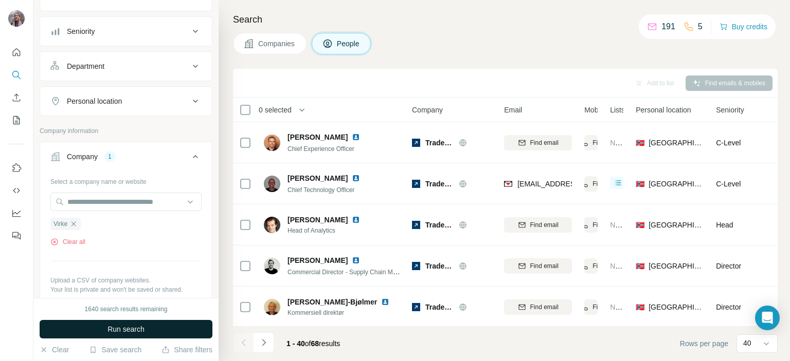
click at [165, 330] on button "Run search" at bounding box center [126, 329] width 173 height 19
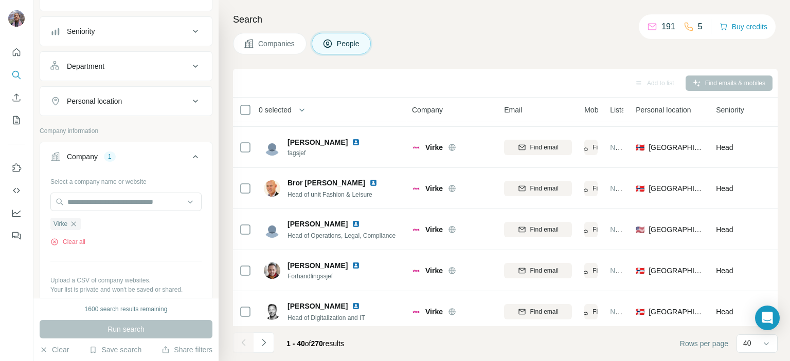
scroll to position [566, 0]
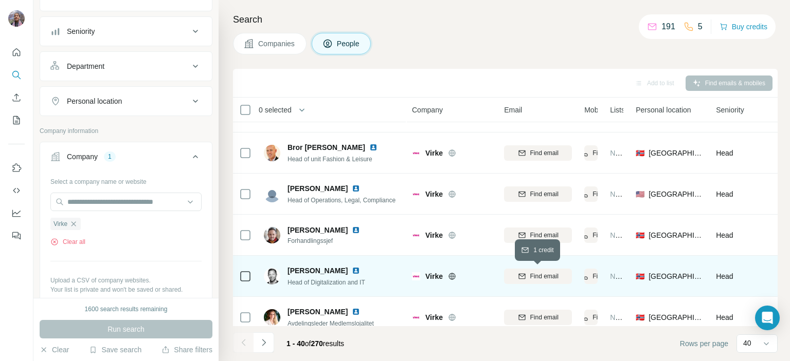
click at [532, 278] on span "Find email" at bounding box center [544, 276] width 28 height 9
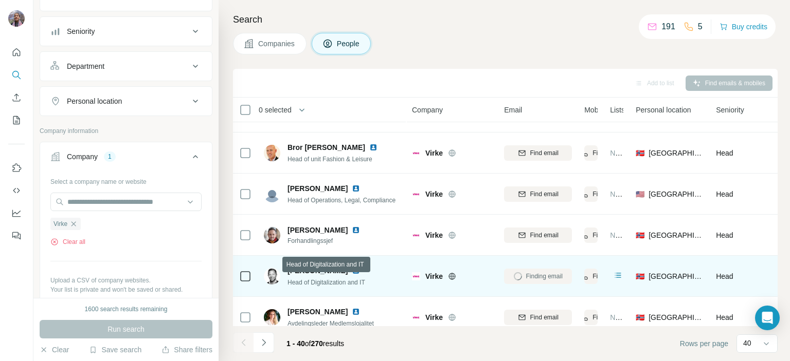
click at [295, 283] on span "Head of Digitalization and IT" at bounding box center [326, 282] width 78 height 7
click at [302, 269] on span "[PERSON_NAME]" at bounding box center [317, 271] width 60 height 10
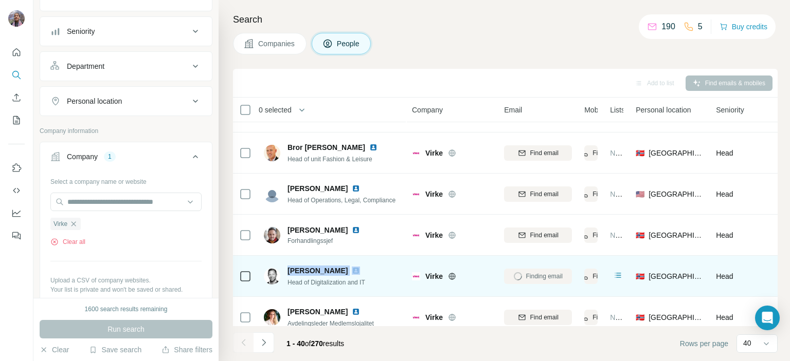
click at [302, 269] on span "[PERSON_NAME]" at bounding box center [317, 271] width 60 height 10
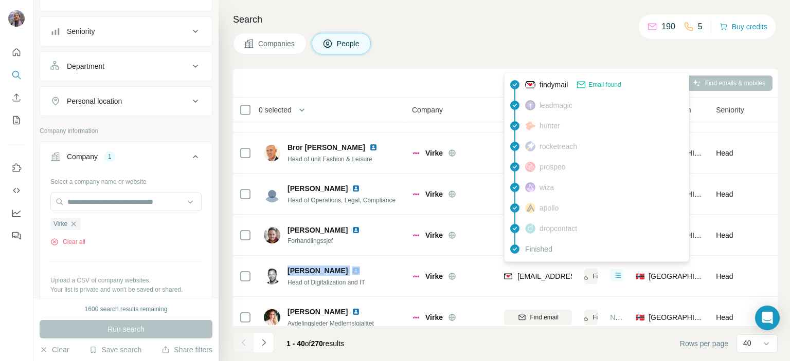
click at [527, 279] on span "[EMAIL_ADDRESS][DOMAIN_NAME]" at bounding box center [578, 277] width 122 height 8
click at [77, 224] on icon "button" at bounding box center [73, 224] width 8 height 8
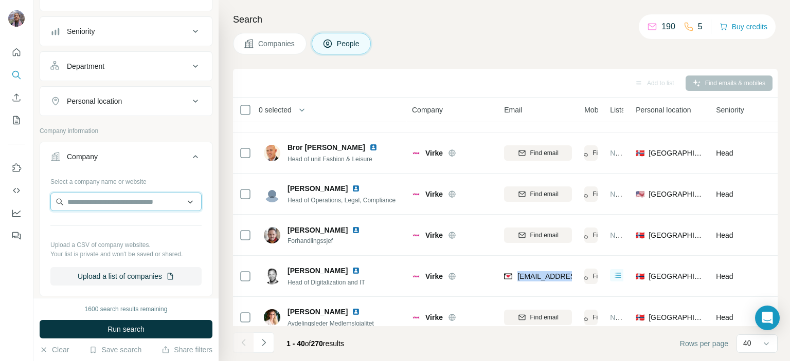
click at [85, 202] on input "text" at bounding box center [125, 202] width 151 height 19
paste input "******"
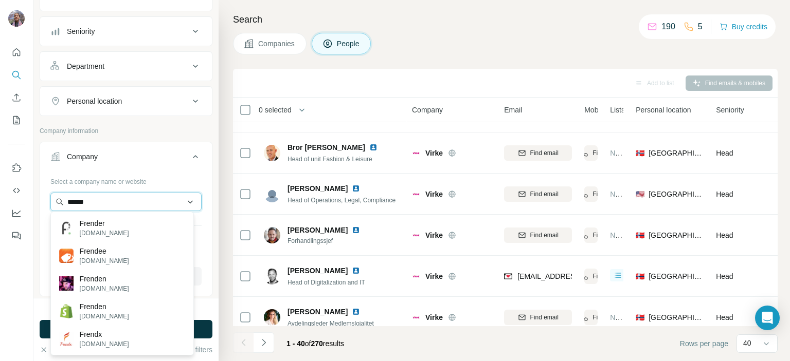
click at [70, 201] on input "******" at bounding box center [125, 202] width 151 height 19
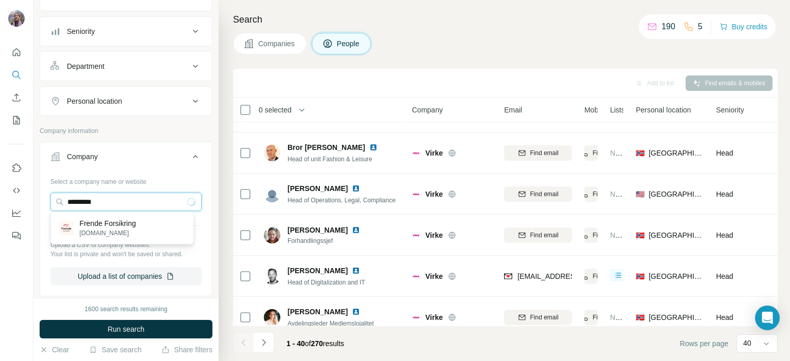
type input "*********"
click at [119, 223] on p "Frende Forsikring" at bounding box center [108, 224] width 57 height 10
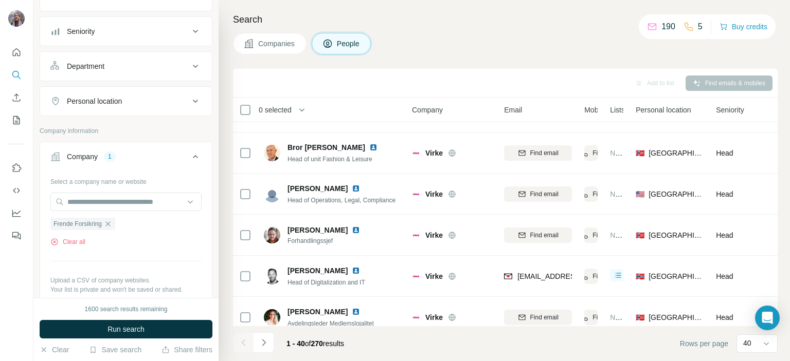
click at [132, 330] on span "Run search" at bounding box center [125, 329] width 37 height 10
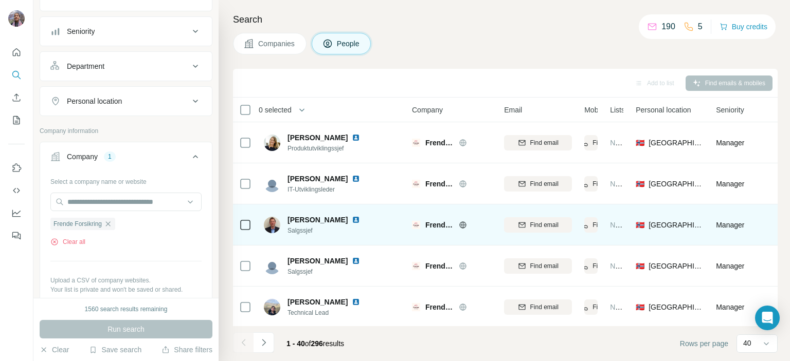
scroll to position [977, 0]
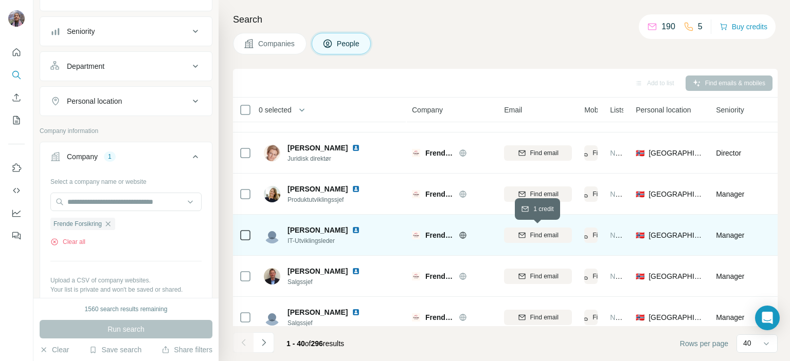
click at [557, 234] on span "Find email" at bounding box center [544, 235] width 28 height 9
click at [296, 240] on span "IT-Utviklingsleder" at bounding box center [329, 241] width 85 height 9
click at [324, 227] on span "[PERSON_NAME]" at bounding box center [317, 230] width 60 height 10
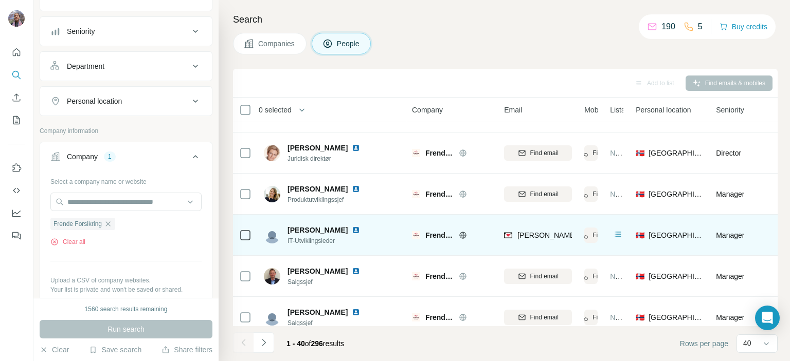
click at [324, 227] on span "[PERSON_NAME]" at bounding box center [317, 230] width 60 height 10
click at [528, 231] on span "[PERSON_NAME][EMAIL_ADDRESS][DOMAIN_NAME]" at bounding box center [607, 235] width 181 height 8
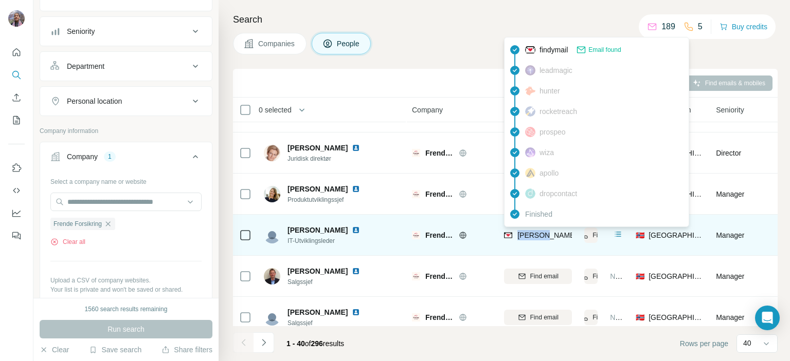
click at [528, 231] on span "[PERSON_NAME][EMAIL_ADDRESS][DOMAIN_NAME]" at bounding box center [607, 235] width 181 height 8
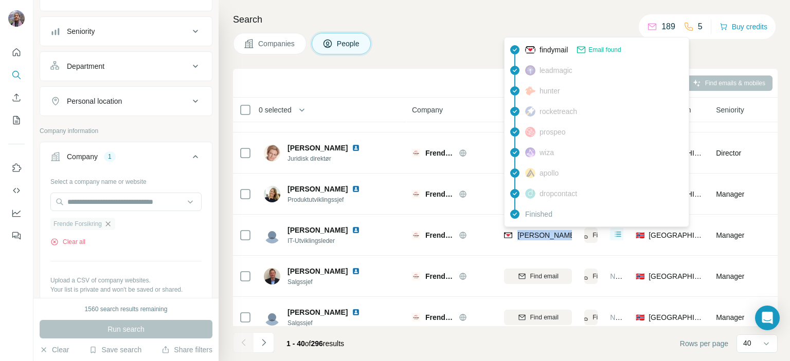
click at [112, 224] on icon "button" at bounding box center [108, 224] width 8 height 8
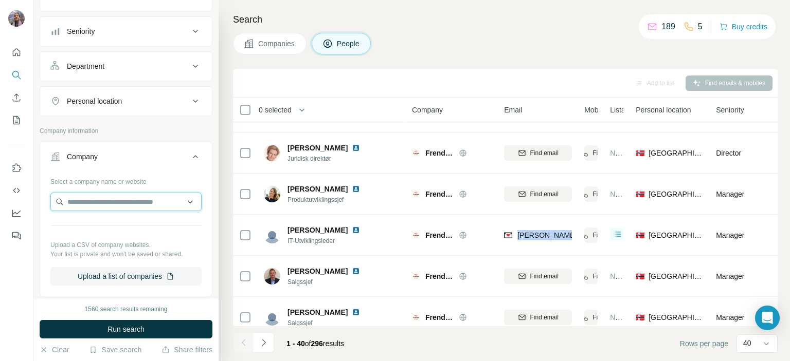
click at [115, 199] on input "text" at bounding box center [125, 202] width 151 height 19
paste input "*****"
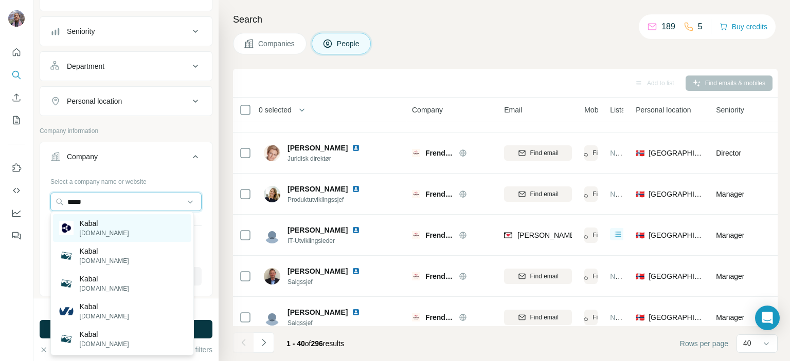
type input "*****"
click at [114, 226] on div "Kabal [DOMAIN_NAME]" at bounding box center [122, 228] width 138 height 28
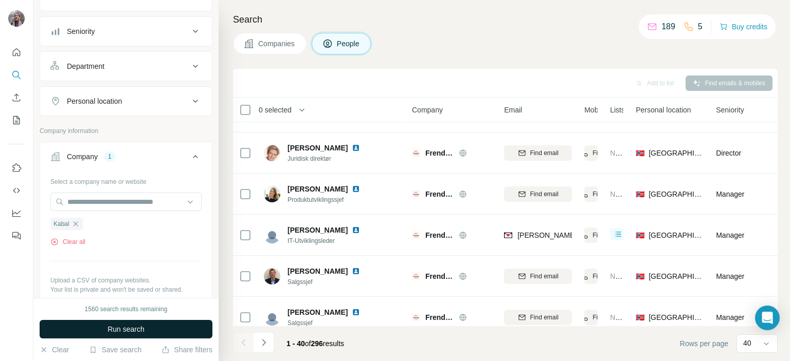
click at [158, 330] on button "Run search" at bounding box center [126, 329] width 173 height 19
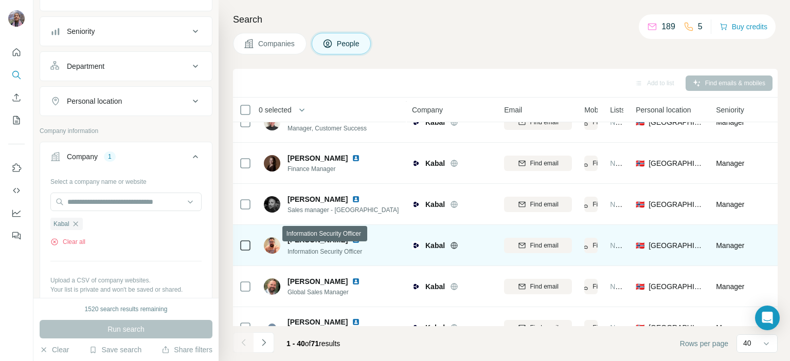
scroll to position [566, 0]
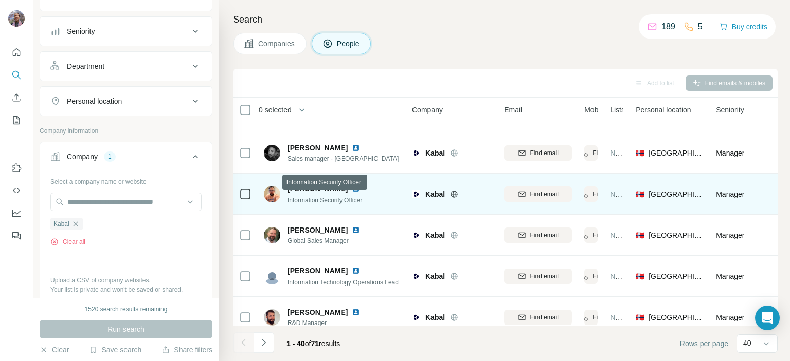
click at [306, 199] on span "Information Security Officer" at bounding box center [324, 200] width 75 height 7
click at [300, 195] on div "Information Security Officer" at bounding box center [329, 200] width 85 height 10
click at [301, 201] on span "Information Security Officer" at bounding box center [324, 200] width 75 height 7
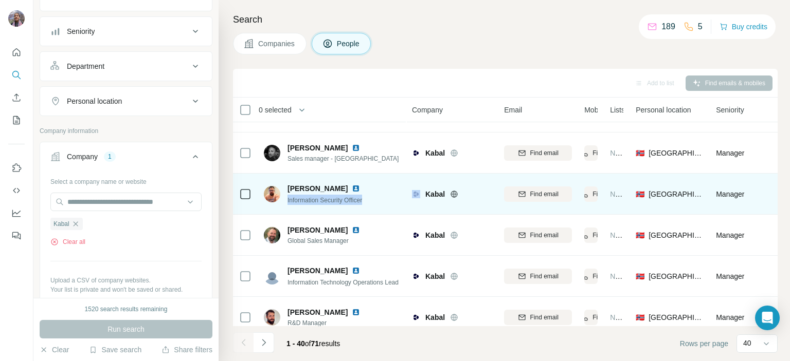
click at [301, 201] on span "Information Security Officer" at bounding box center [324, 200] width 75 height 7
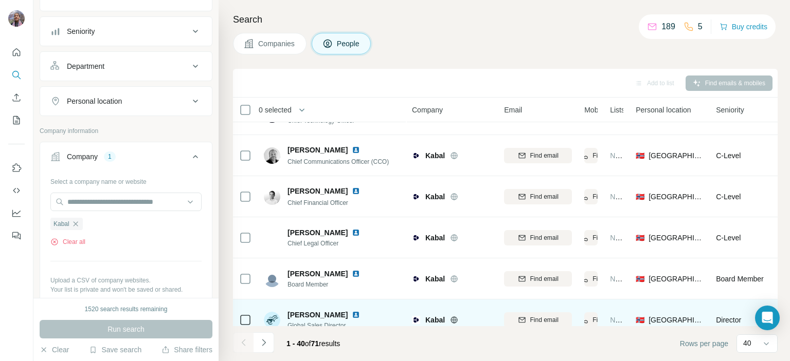
scroll to position [103, 0]
